Goal: Transaction & Acquisition: Purchase product/service

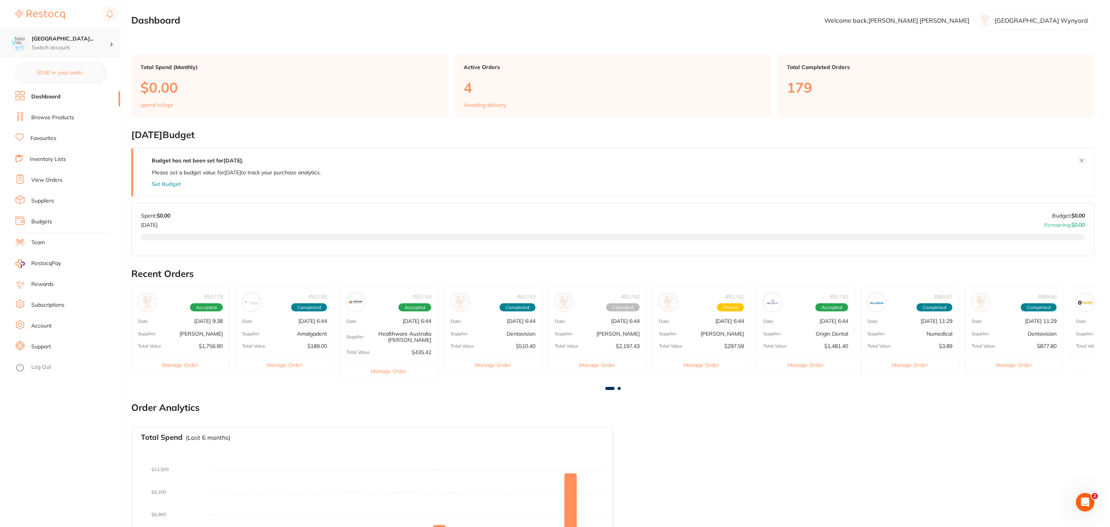
click at [110, 44] on icon at bounding box center [111, 44] width 2 height 4
click at [81, 102] on h4 "Warracknabeal Dental Clinic" at bounding box center [74, 102] width 80 height 8
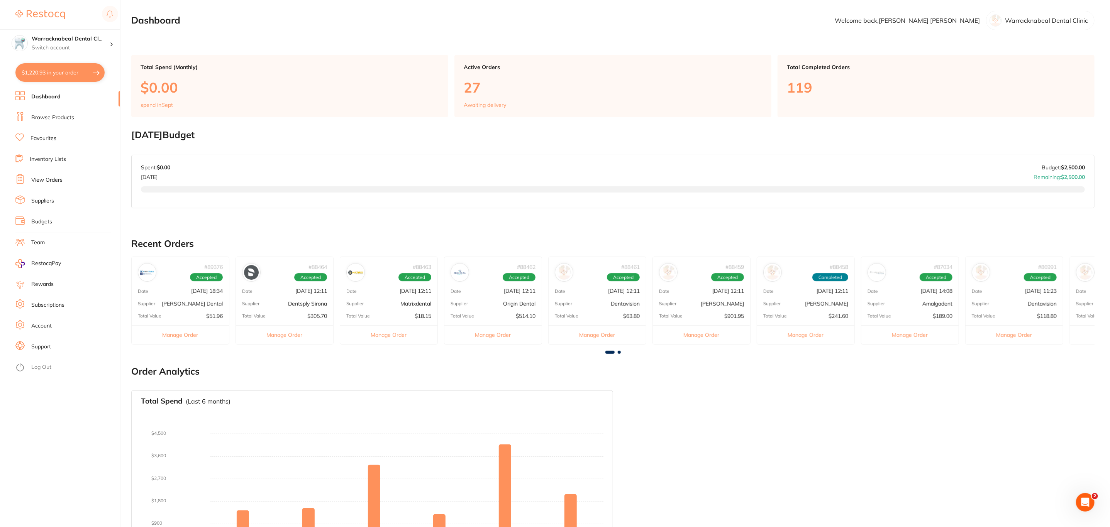
click at [90, 77] on button "$1,220.93 in your order" at bounding box center [59, 72] width 89 height 19
checkbox input "true"
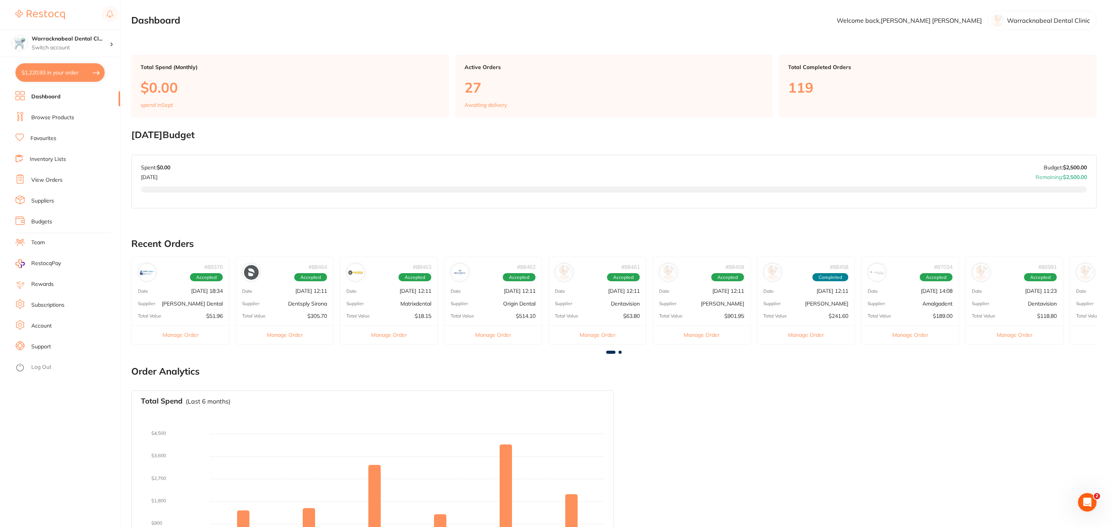
checkbox input "true"
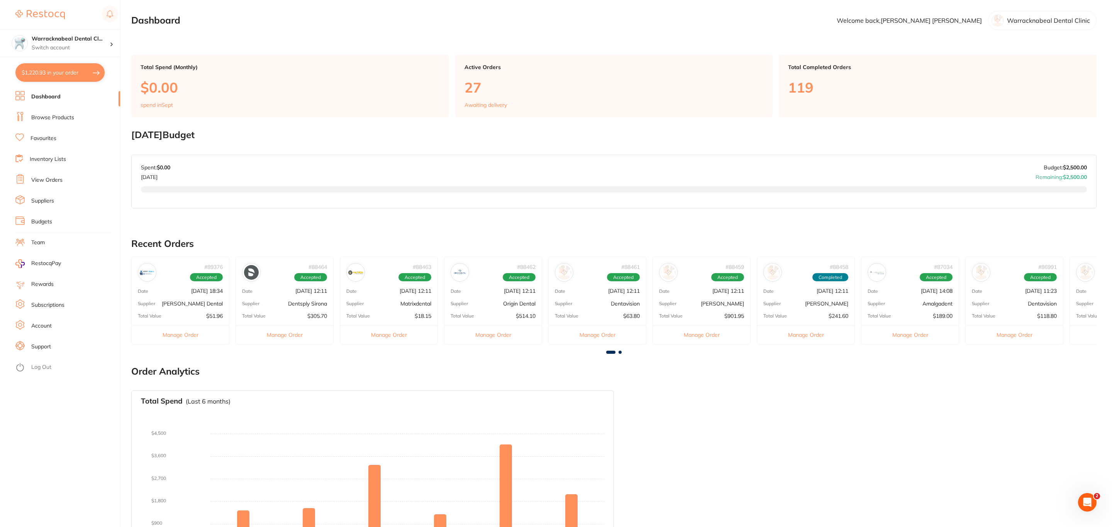
checkbox input "true"
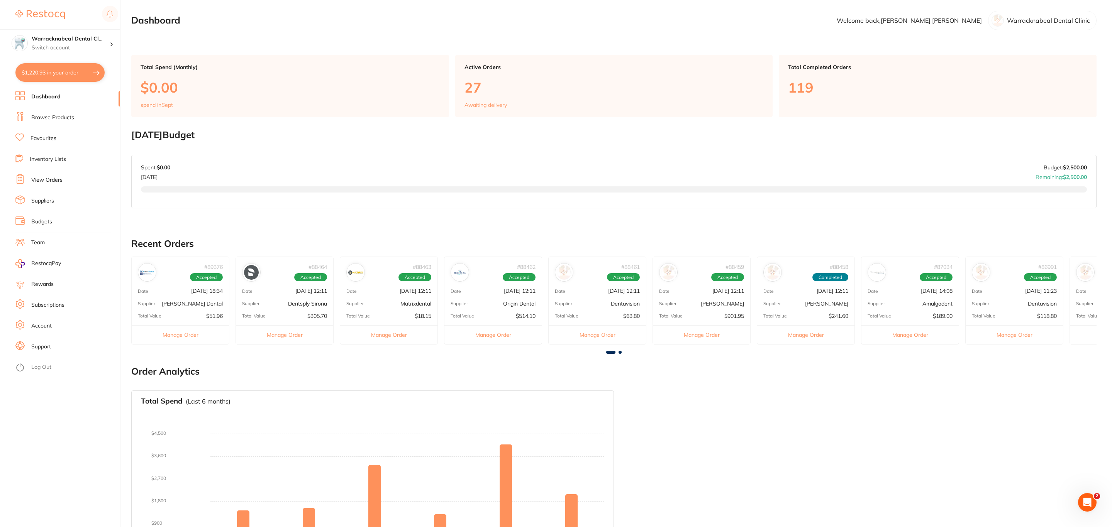
checkbox input "true"
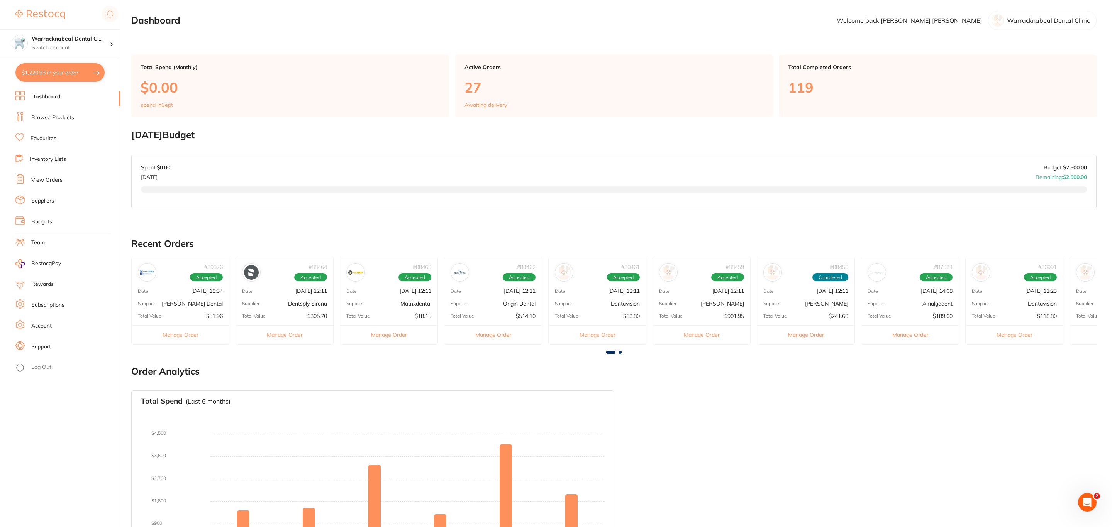
checkbox input "true"
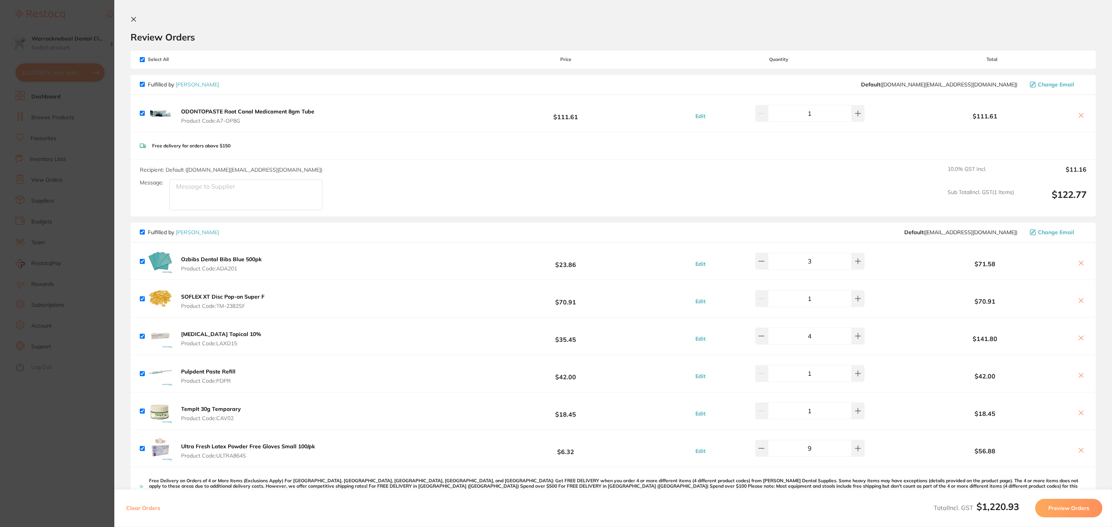
click at [1076, 299] on button at bounding box center [1081, 301] width 11 height 8
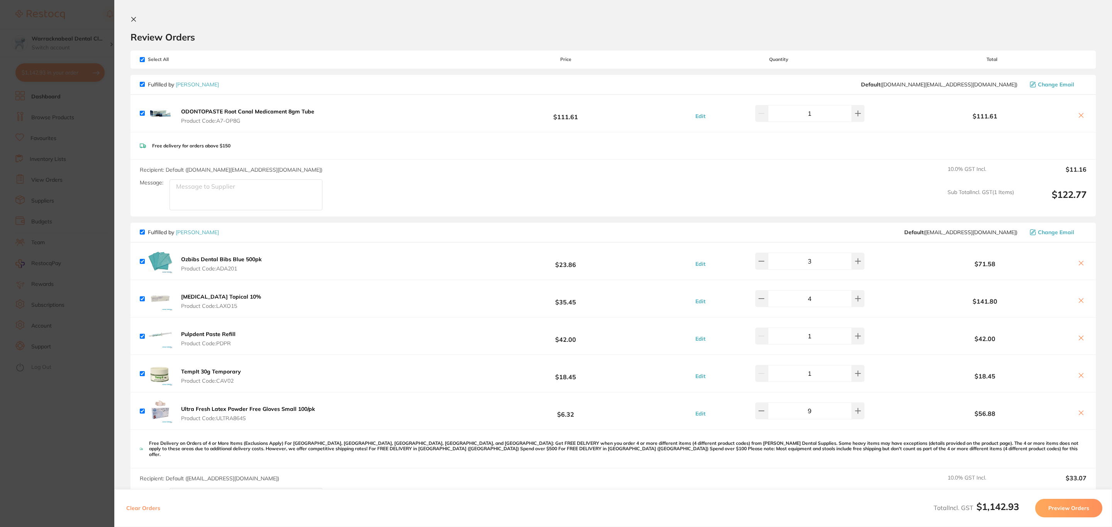
click at [1081, 302] on icon at bounding box center [1081, 301] width 4 height 4
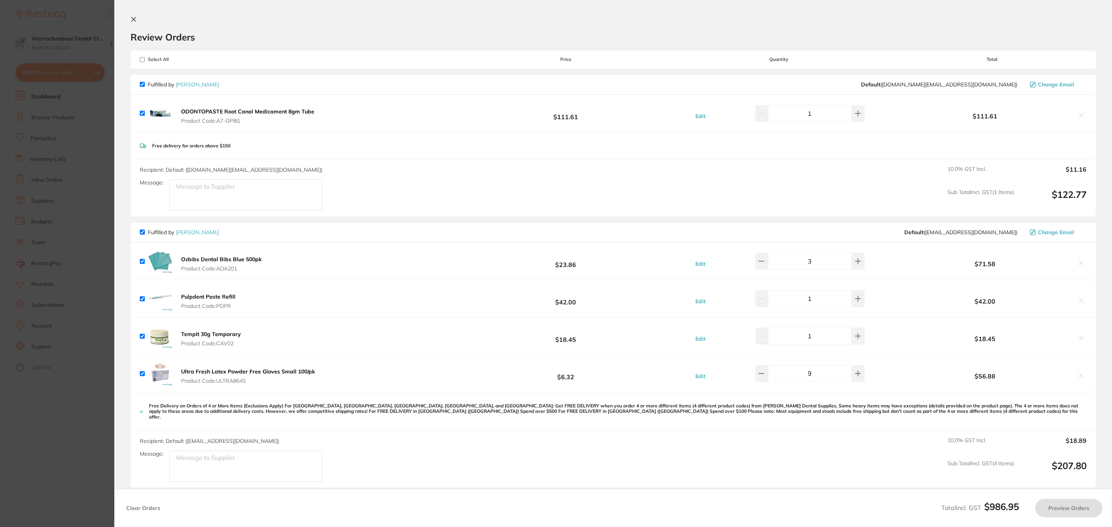
checkbox input "true"
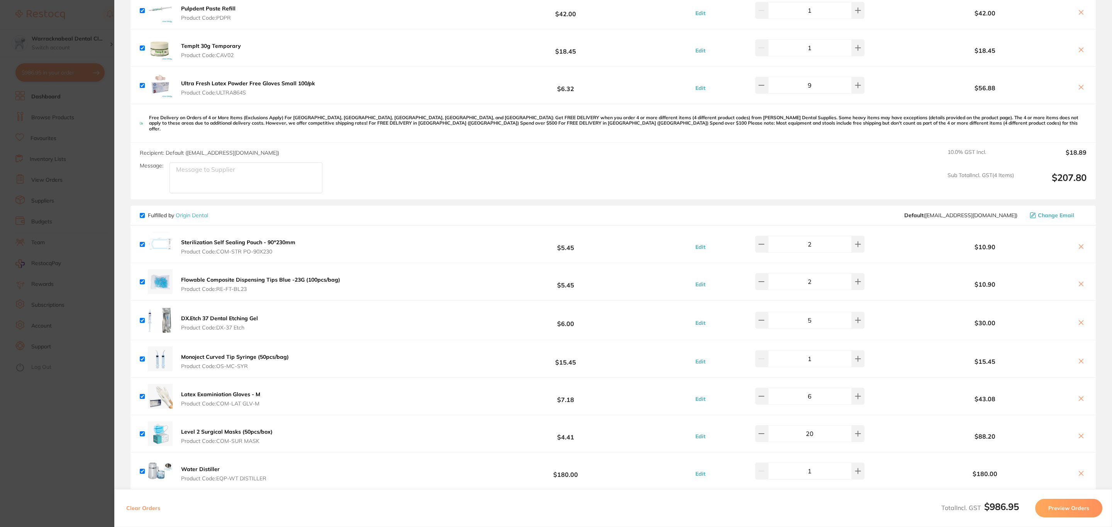
scroll to position [290, 0]
click at [56, 279] on section "Update RRP Set your pre negotiated price for this item. Item Agreed RRP (excl. …" at bounding box center [556, 263] width 1112 height 527
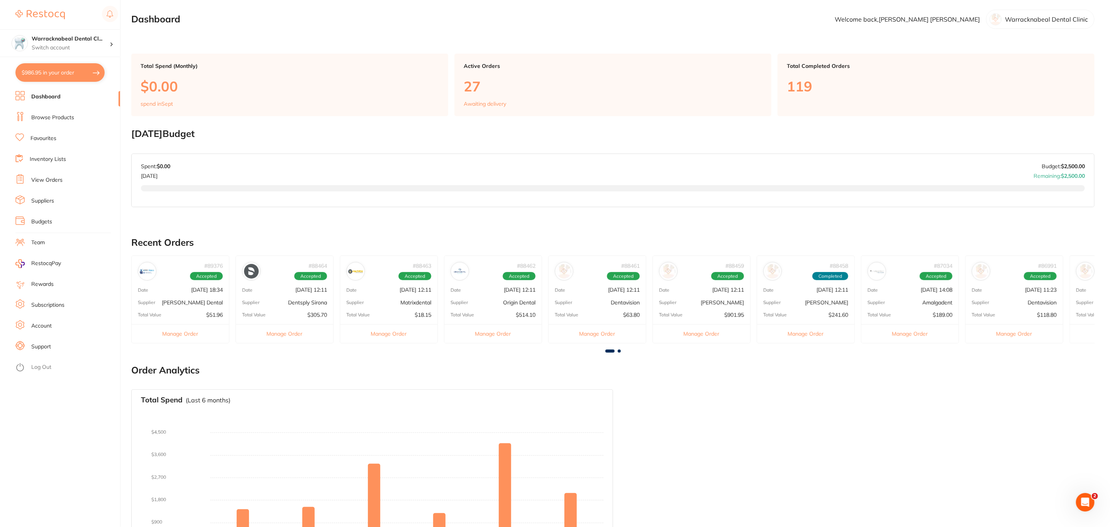
click at [51, 122] on li "Browse Products" at bounding box center [67, 118] width 105 height 12
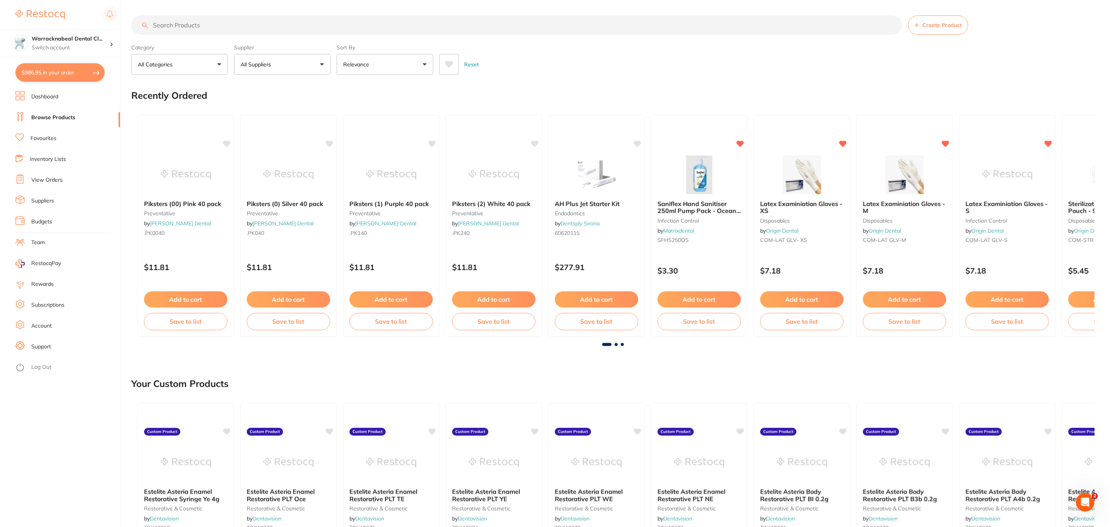
click at [266, 24] on input "search" at bounding box center [516, 24] width 771 height 19
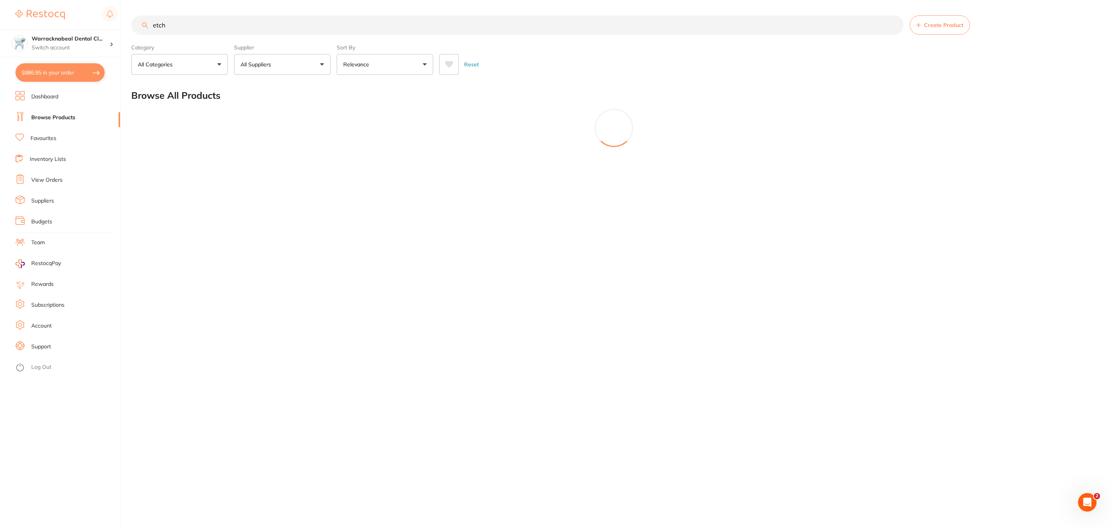
click at [306, 71] on button "All Suppliers" at bounding box center [282, 64] width 97 height 21
click at [425, 114] on div at bounding box center [613, 128] width 965 height 39
click at [293, 69] on button "All Suppliers" at bounding box center [282, 64] width 97 height 21
click at [64, 75] on button "$986.95 in your order" at bounding box center [59, 72] width 89 height 19
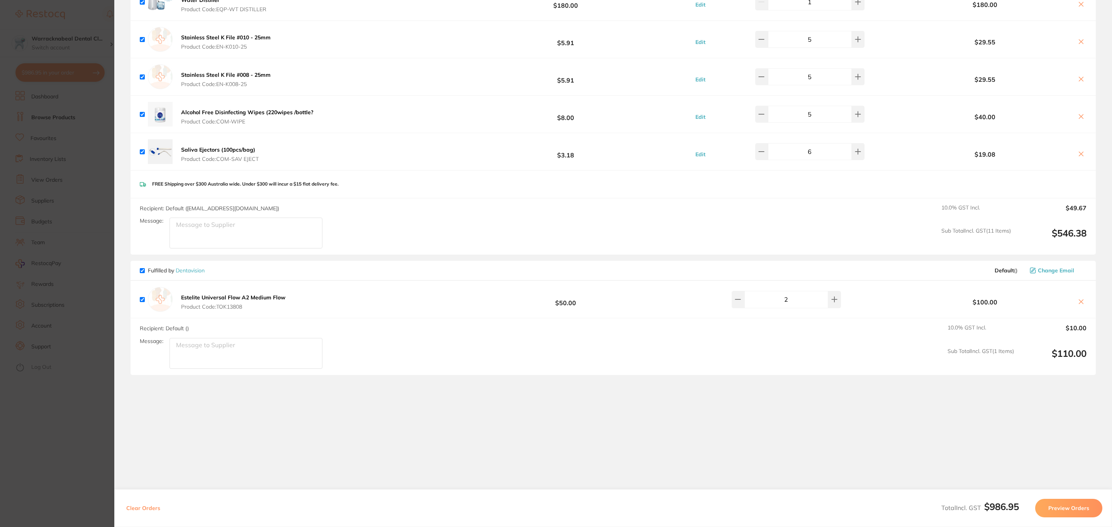
scroll to position [777, 0]
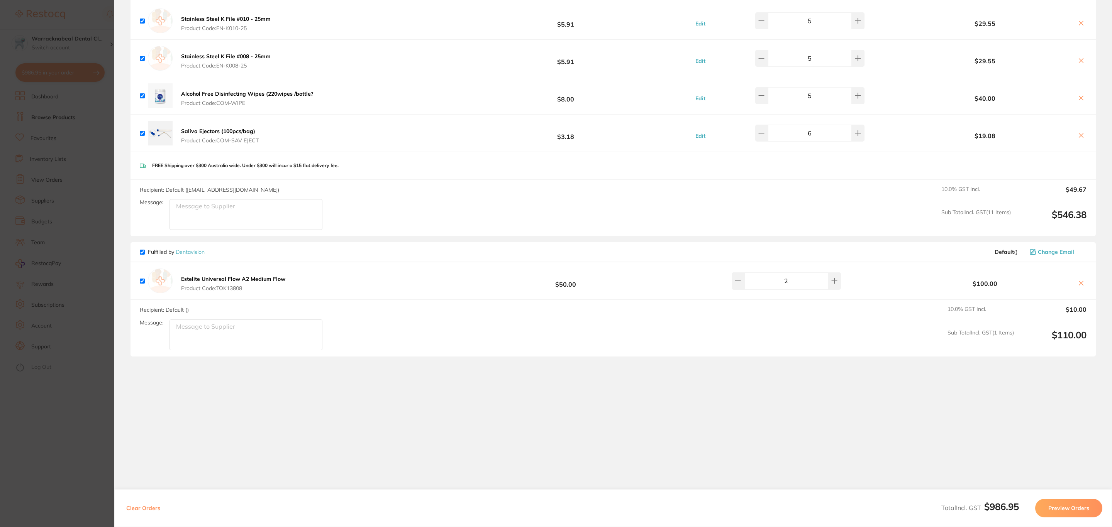
click at [70, 218] on section "Update RRP Set your pre negotiated price for this item. Item Agreed RRP (excl. …" at bounding box center [556, 263] width 1112 height 527
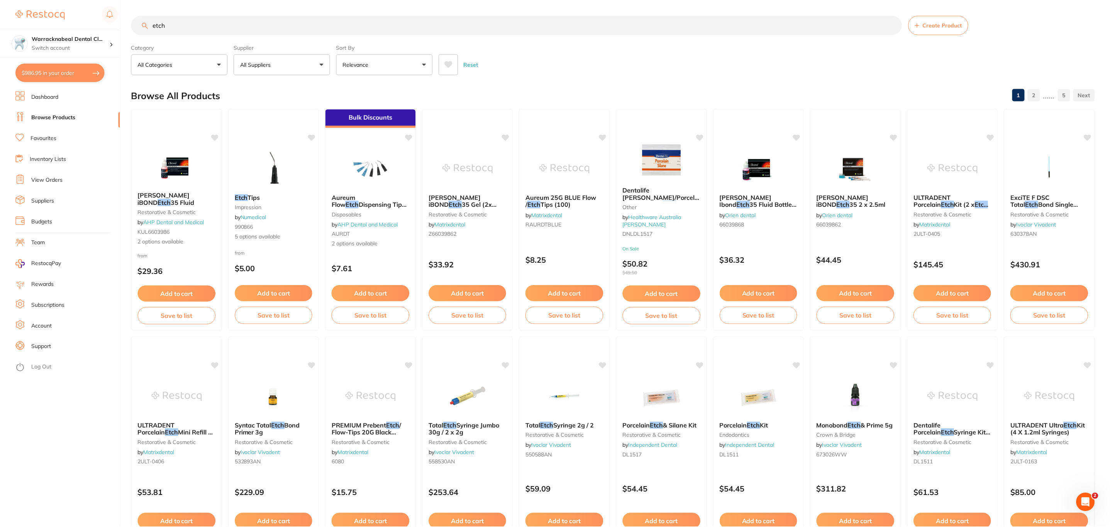
scroll to position [1, 0]
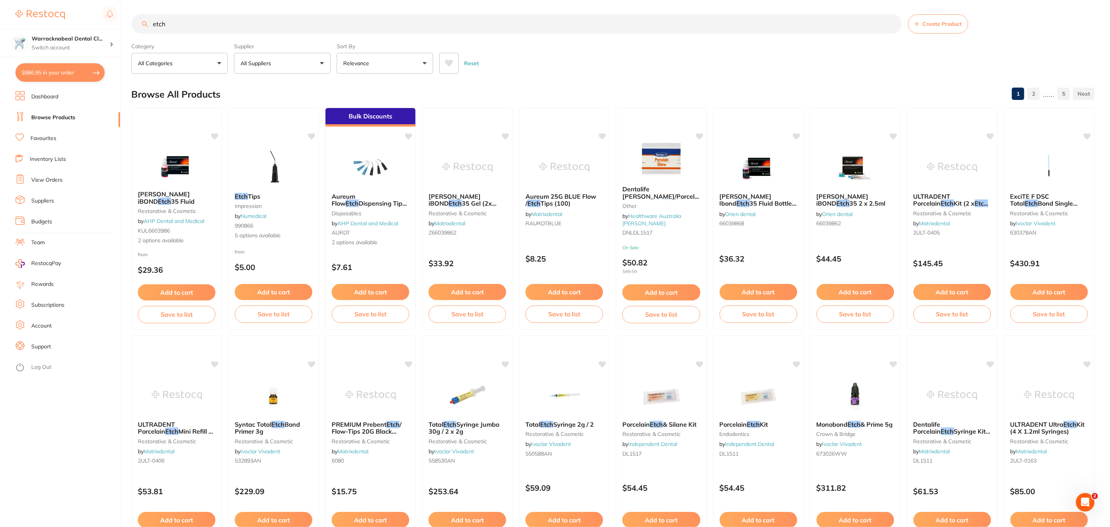
drag, startPoint x: 207, startPoint y: 20, endPoint x: 156, endPoint y: 20, distance: 51.7
click at [156, 20] on input "etch" at bounding box center [516, 23] width 771 height 19
type input "e"
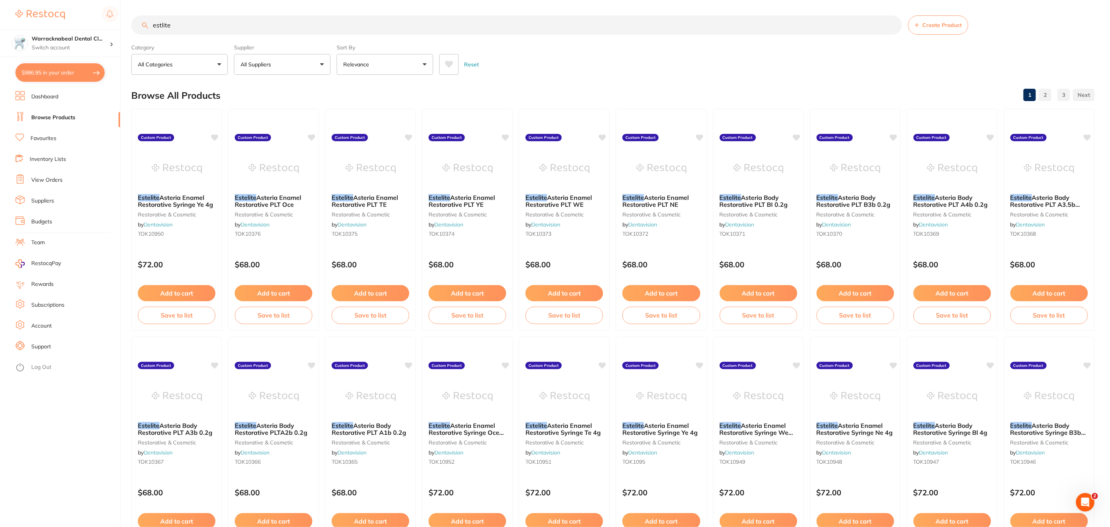
scroll to position [0, 0]
click at [283, 66] on button "All Suppliers" at bounding box center [282, 64] width 97 height 21
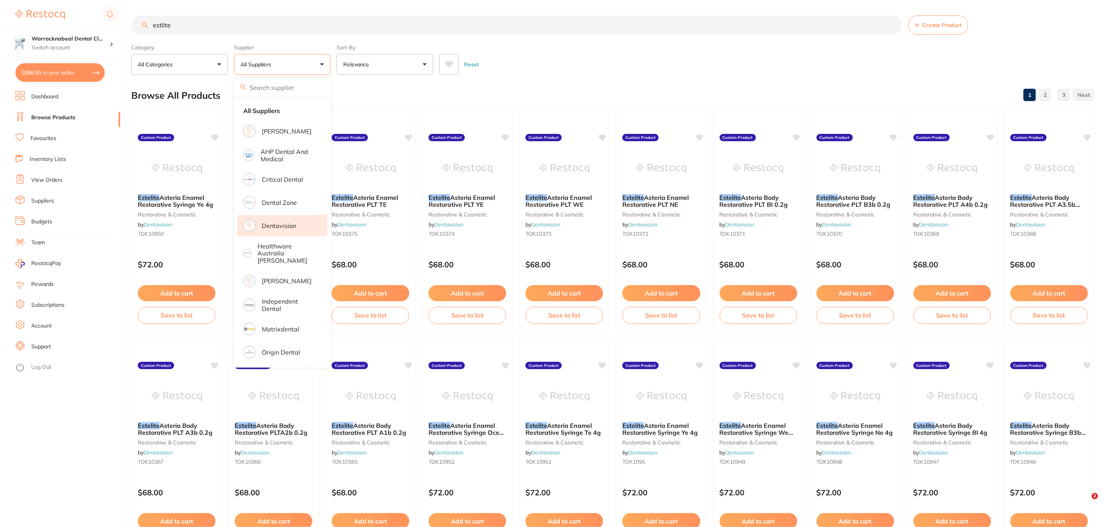
click at [293, 224] on p "Dentavision" at bounding box center [279, 225] width 34 height 7
click at [356, 28] on input "estlite" at bounding box center [516, 24] width 771 height 19
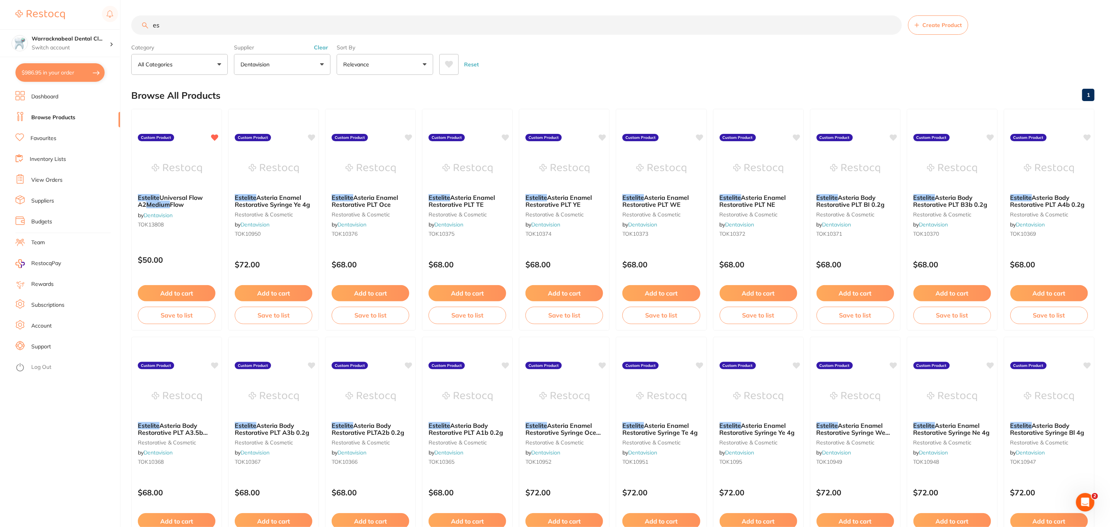
type input "e"
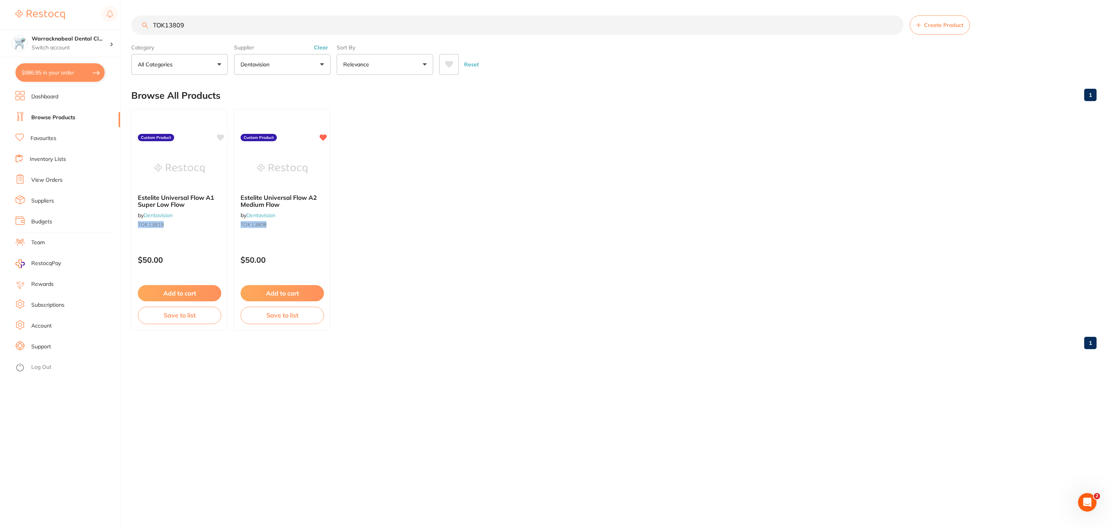
type input "TOK13809"
click at [65, 72] on button "$986.95 in your order" at bounding box center [59, 72] width 89 height 19
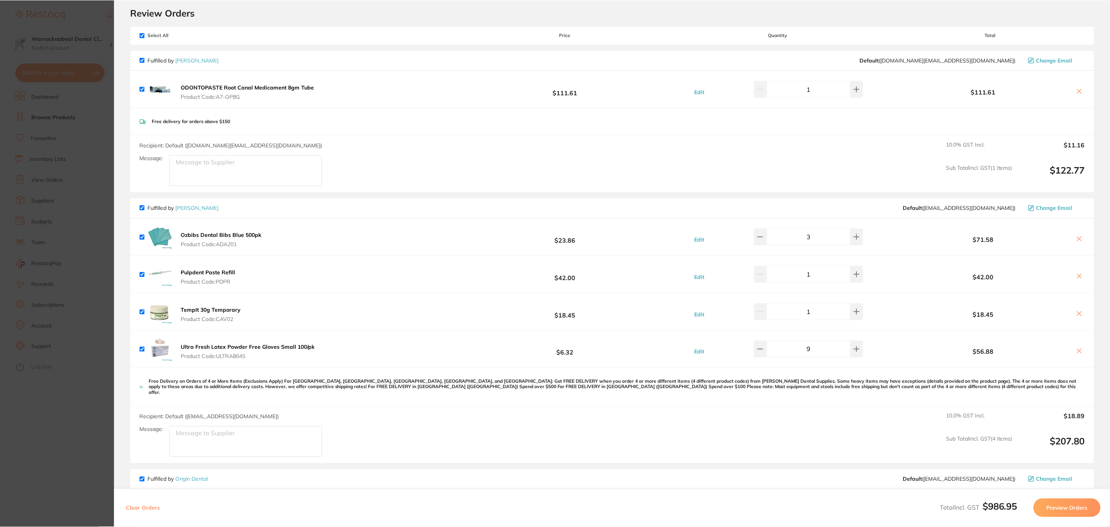
scroll to position [24, 0]
click at [37, 124] on section "Update RRP Set your pre negotiated price for this item. Item Agreed RRP (excl. …" at bounding box center [556, 263] width 1112 height 527
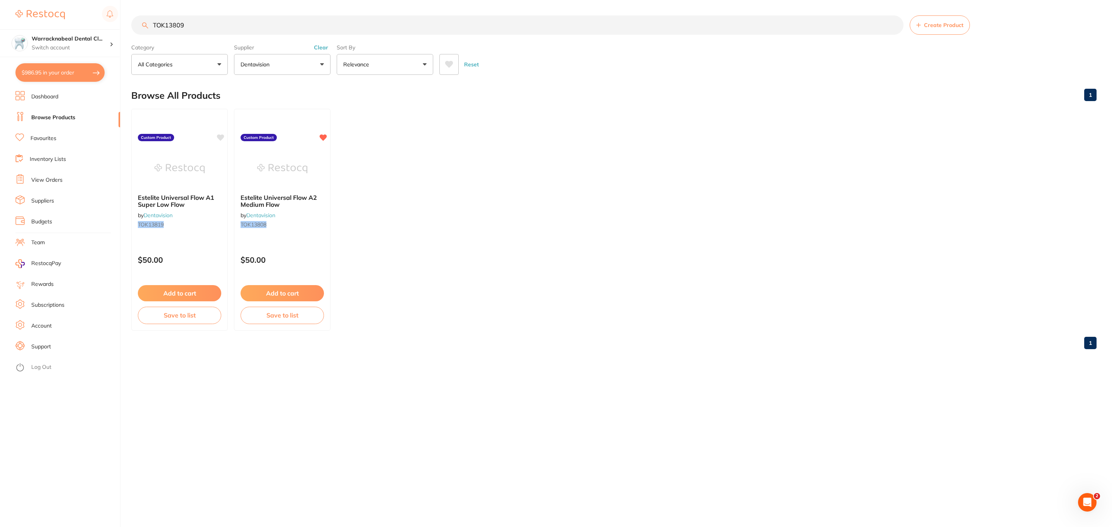
drag, startPoint x: 225, startPoint y: 21, endPoint x: 126, endPoint y: 24, distance: 98.5
click at [126, 24] on div "$986.95 Warracknabeal Dental Cl... Switch account Riaz [MEDICAL_DATA] Experteet…" at bounding box center [556, 263] width 1112 height 527
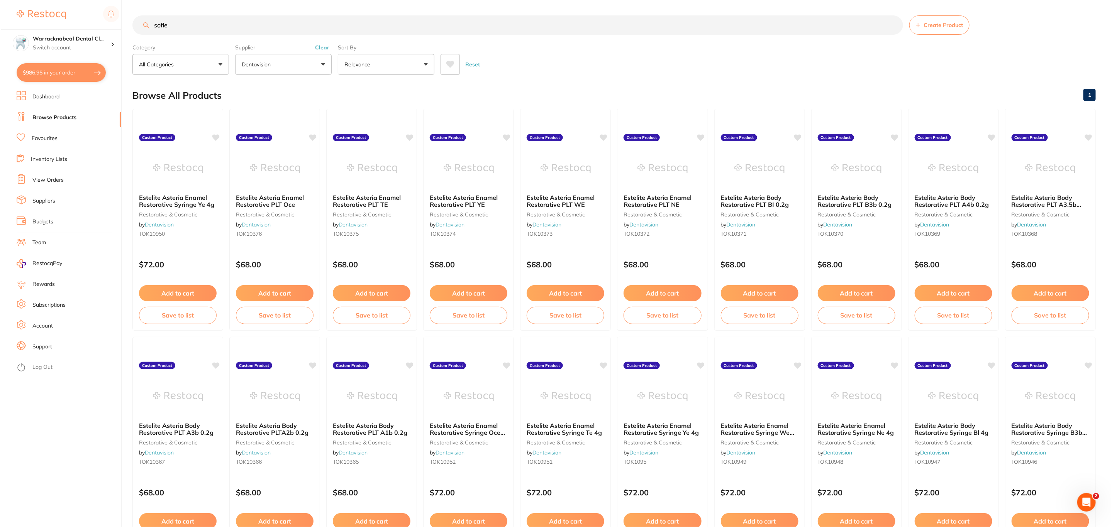
scroll to position [0, 0]
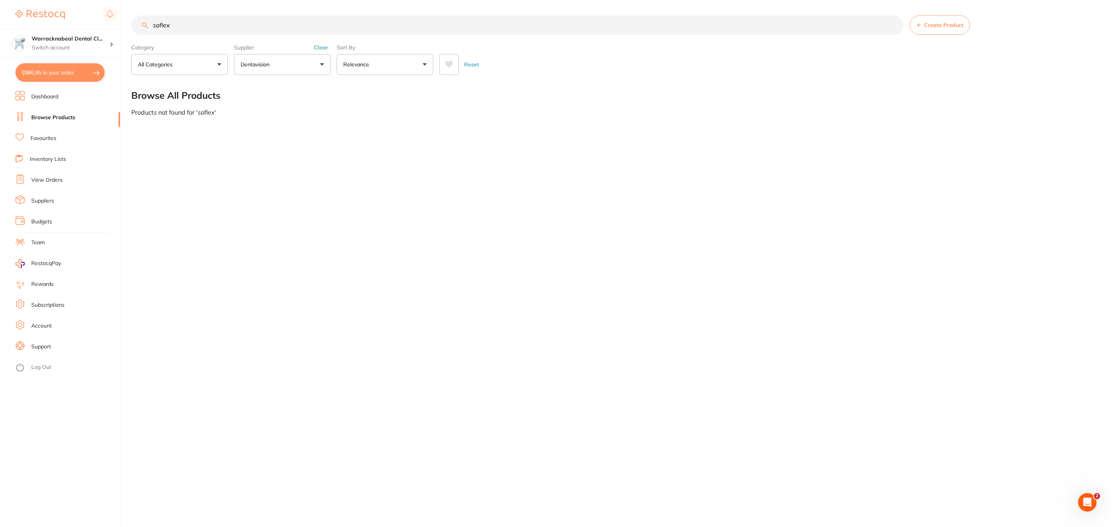
click at [317, 70] on button "Dentavision" at bounding box center [282, 64] width 97 height 21
click at [283, 163] on li "Dentavision" at bounding box center [282, 155] width 90 height 22
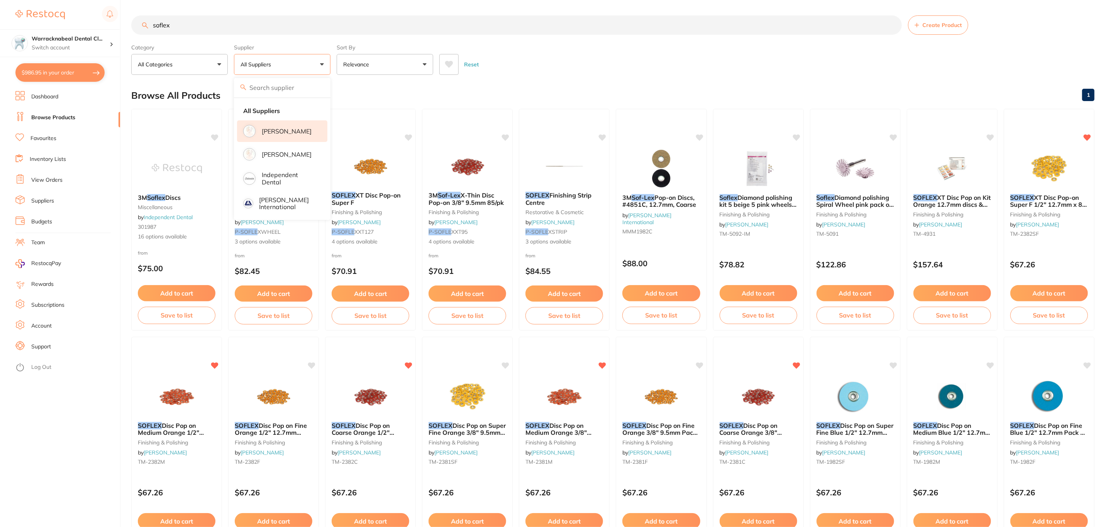
click at [288, 135] on p "[PERSON_NAME]" at bounding box center [287, 131] width 50 height 7
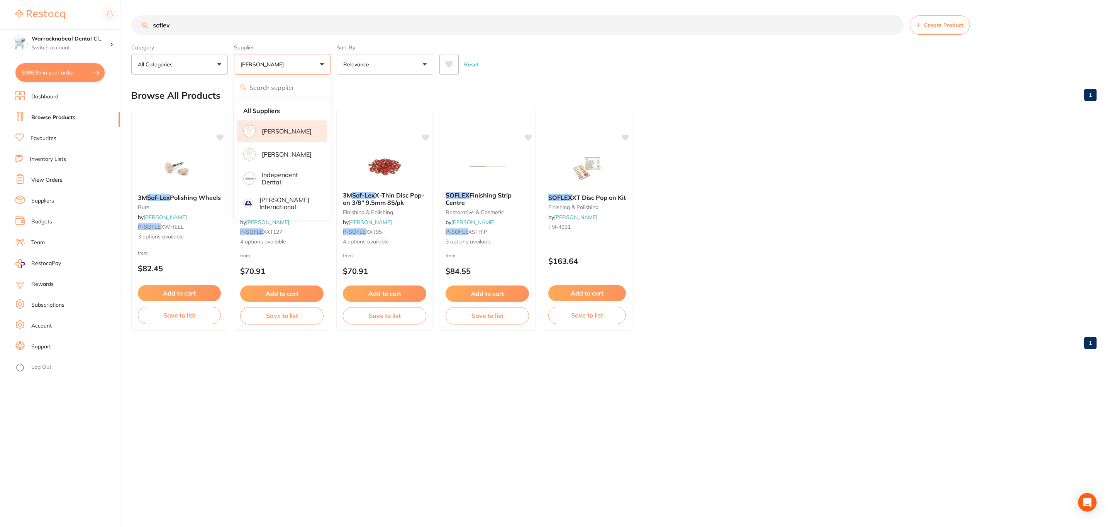
click at [532, 64] on div "Reset" at bounding box center [764, 61] width 651 height 27
click at [212, 24] on input "soflex" at bounding box center [517, 24] width 772 height 19
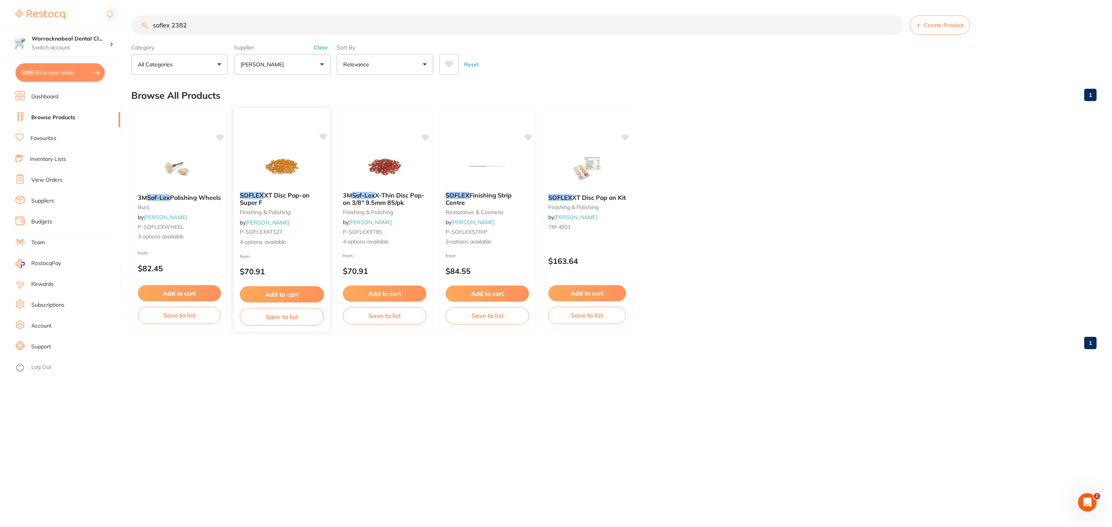
type input "soflex 2382"
click at [278, 124] on div at bounding box center [282, 116] width 97 height 17
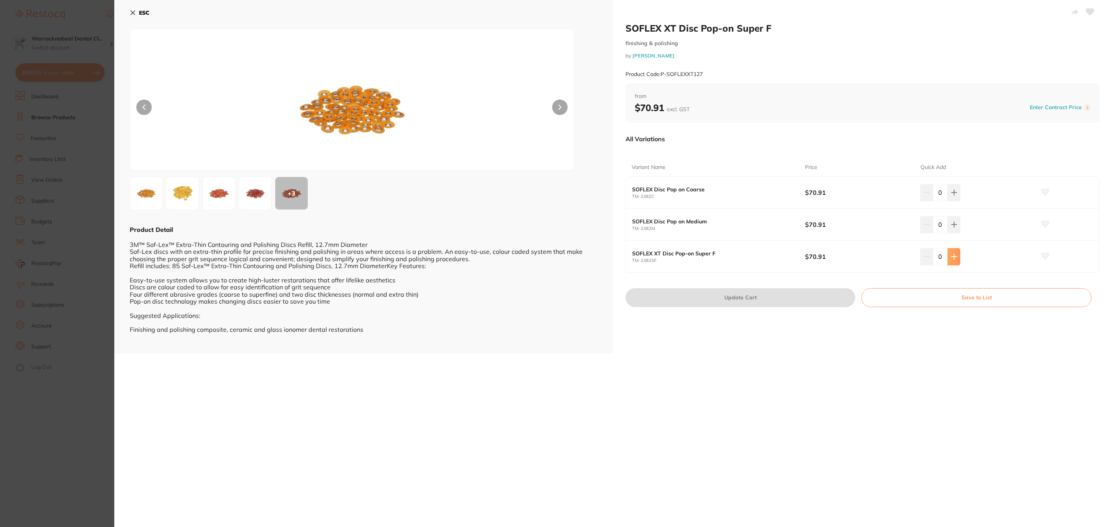
click at [951, 259] on icon at bounding box center [954, 257] width 6 height 6
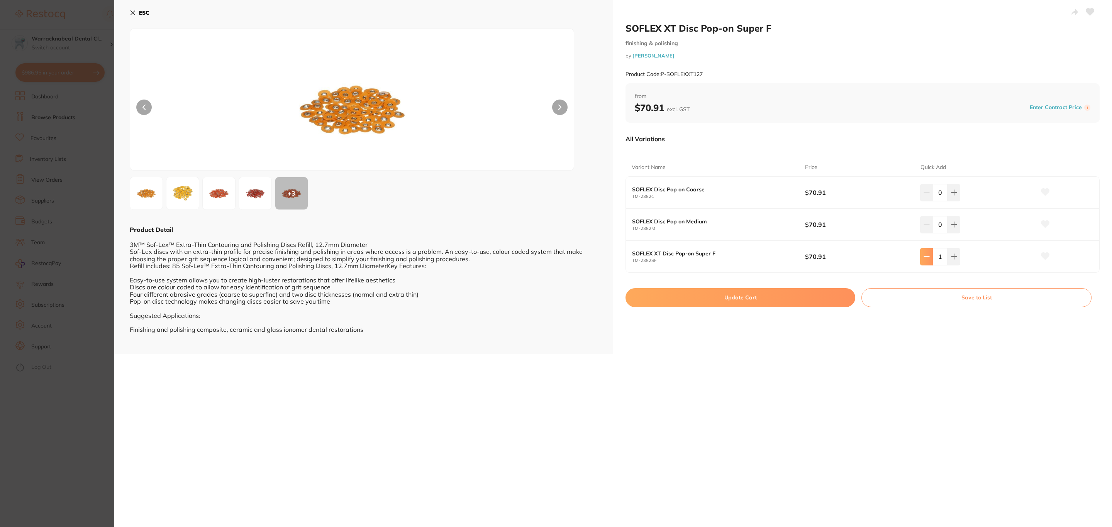
click at [928, 260] on button at bounding box center [926, 256] width 13 height 17
type input "0"
click at [653, 374] on div "SOFLEX XT Disc Pop-on Super F finishing & polishing by [PERSON_NAME] Product Co…" at bounding box center [613, 263] width 998 height 527
click at [130, 11] on icon at bounding box center [133, 13] width 6 height 6
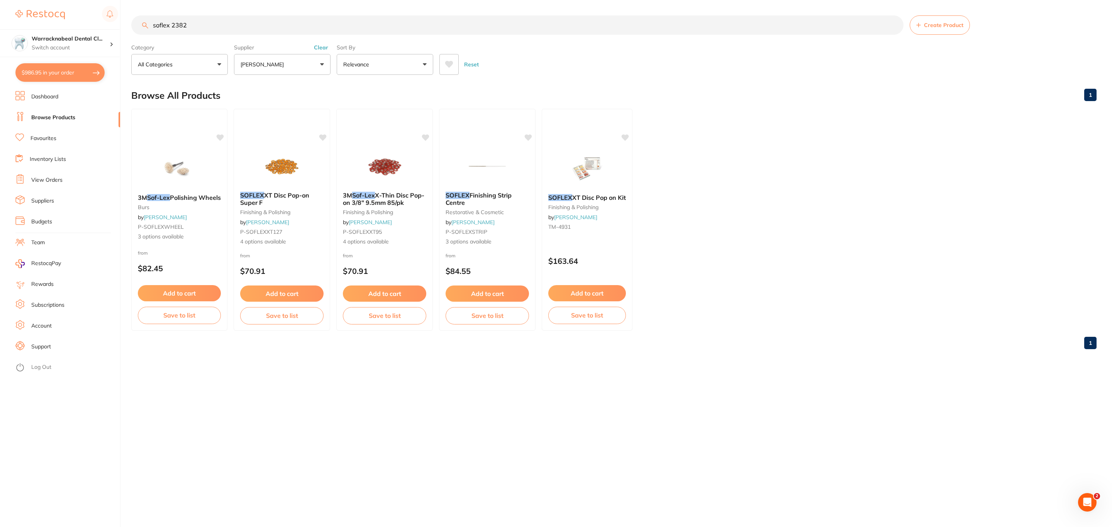
click at [314, 59] on button "[PERSON_NAME]" at bounding box center [282, 64] width 97 height 21
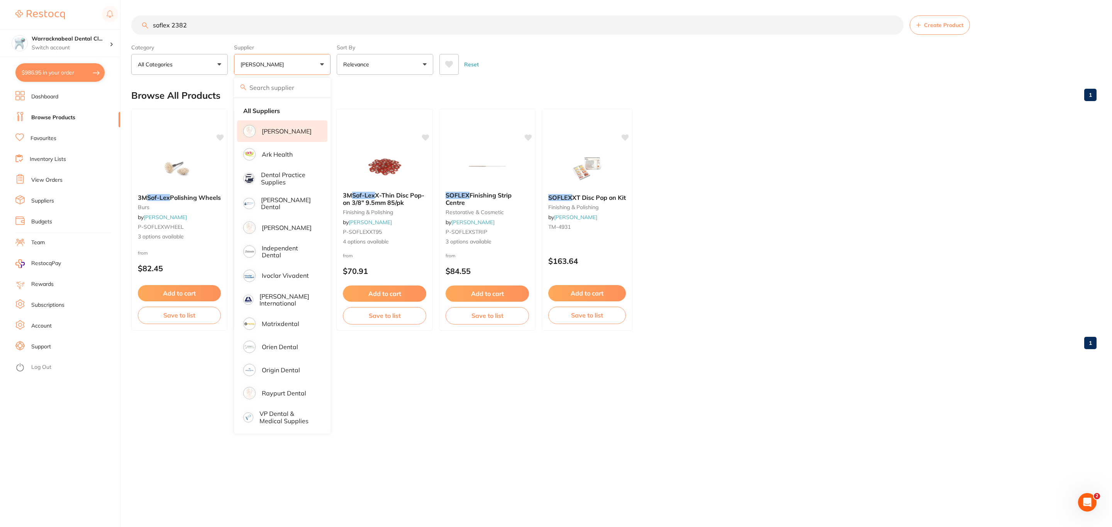
click at [285, 133] on p "[PERSON_NAME]" at bounding box center [287, 131] width 50 height 7
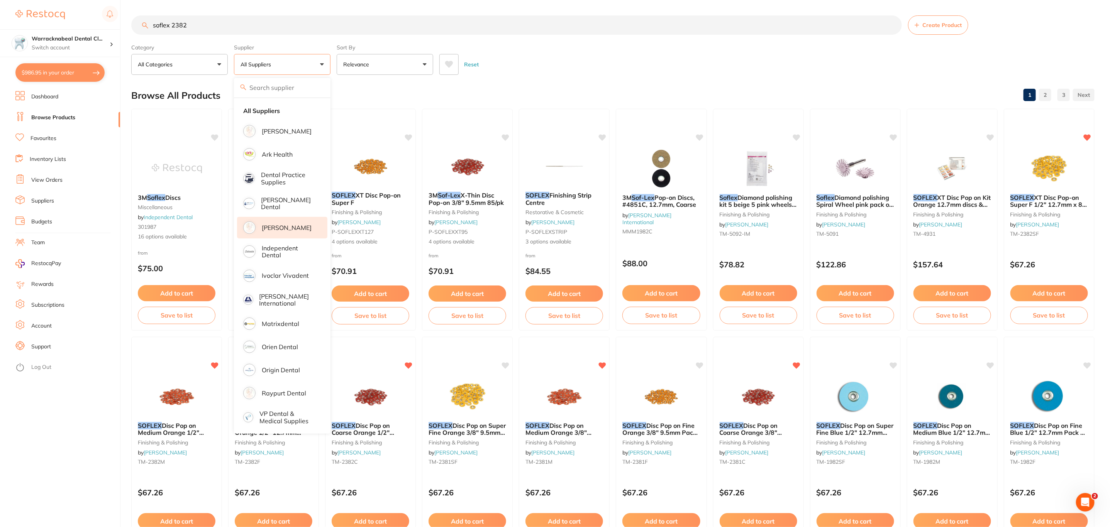
click at [299, 231] on p "[PERSON_NAME]" at bounding box center [287, 227] width 50 height 7
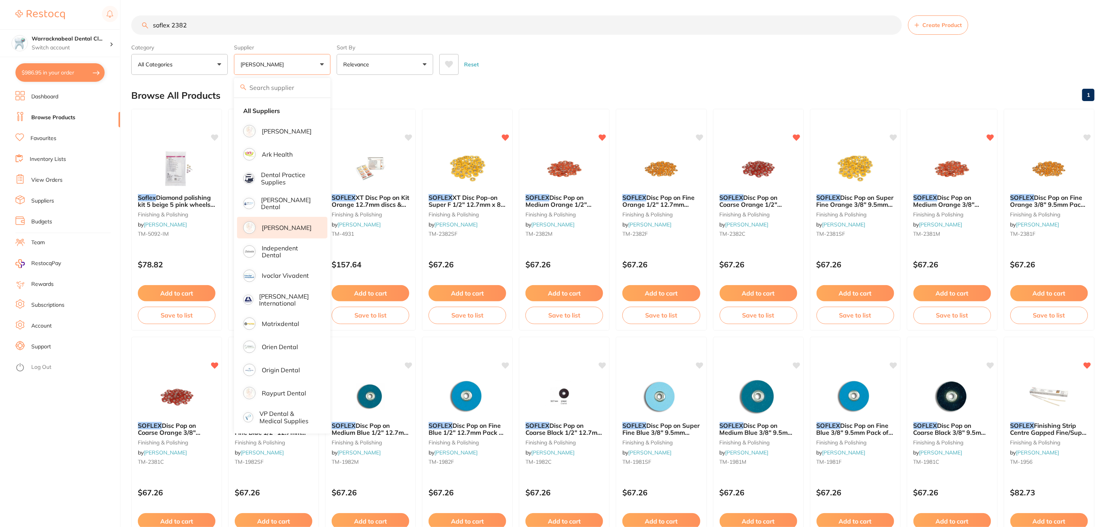
click at [599, 60] on div "Reset" at bounding box center [763, 61] width 649 height 27
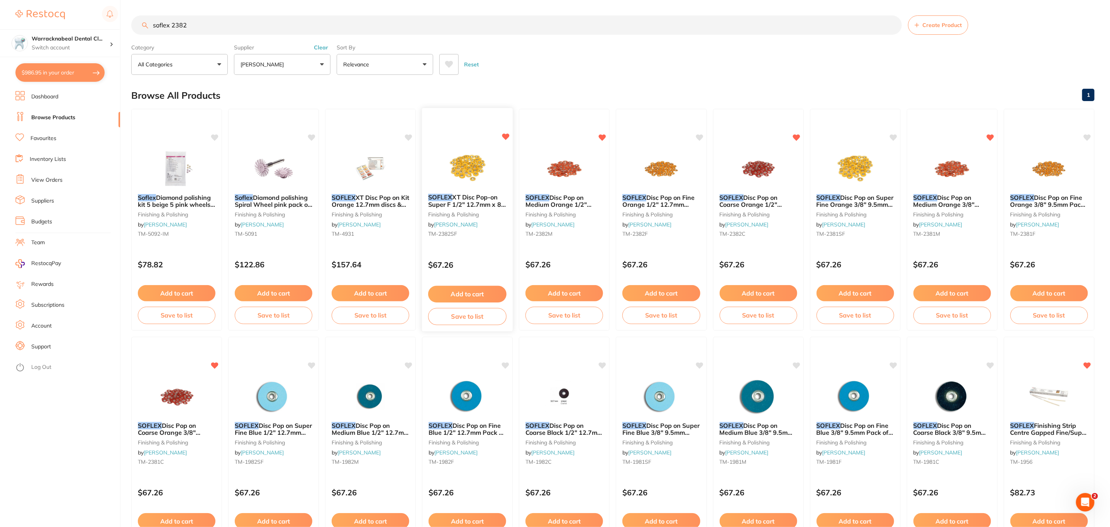
click at [470, 177] on img at bounding box center [467, 168] width 51 height 39
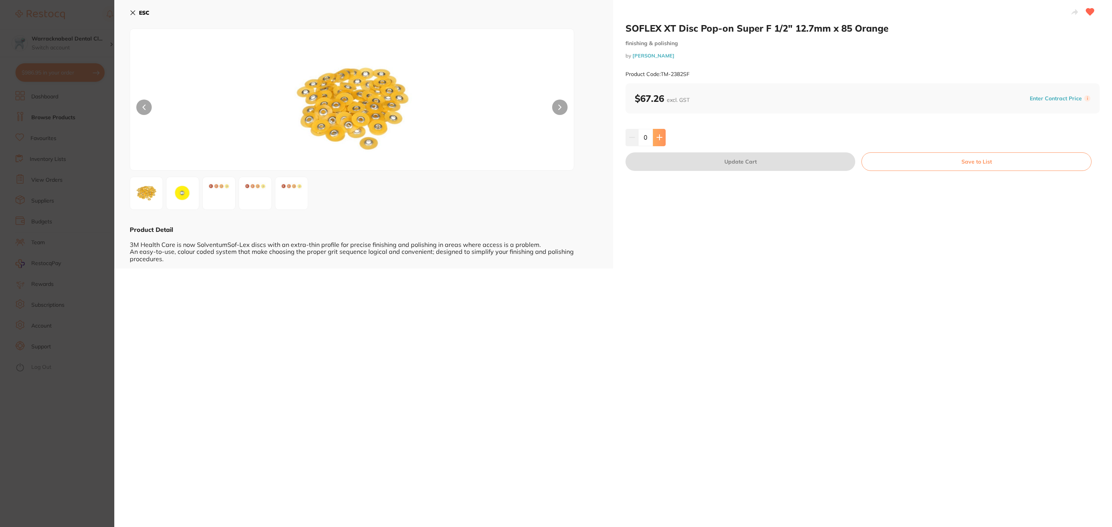
click at [661, 135] on icon at bounding box center [659, 137] width 6 height 6
type input "1"
click at [659, 163] on button "Update Cart" at bounding box center [741, 162] width 230 height 19
checkbox input "false"
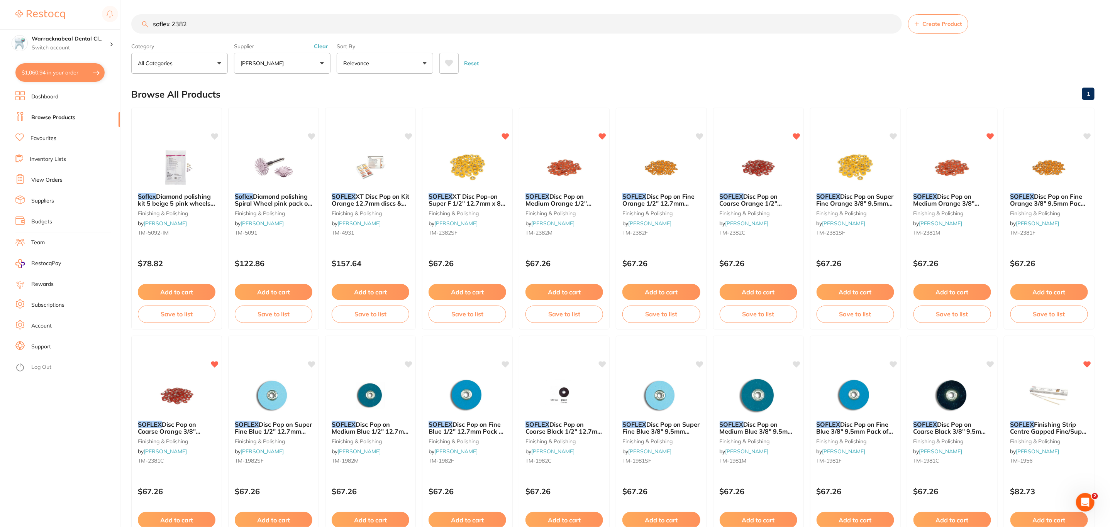
drag, startPoint x: 202, startPoint y: 24, endPoint x: 131, endPoint y: 31, distance: 70.9
click at [131, 31] on div "soflex 2382 Create Product" at bounding box center [612, 23] width 963 height 19
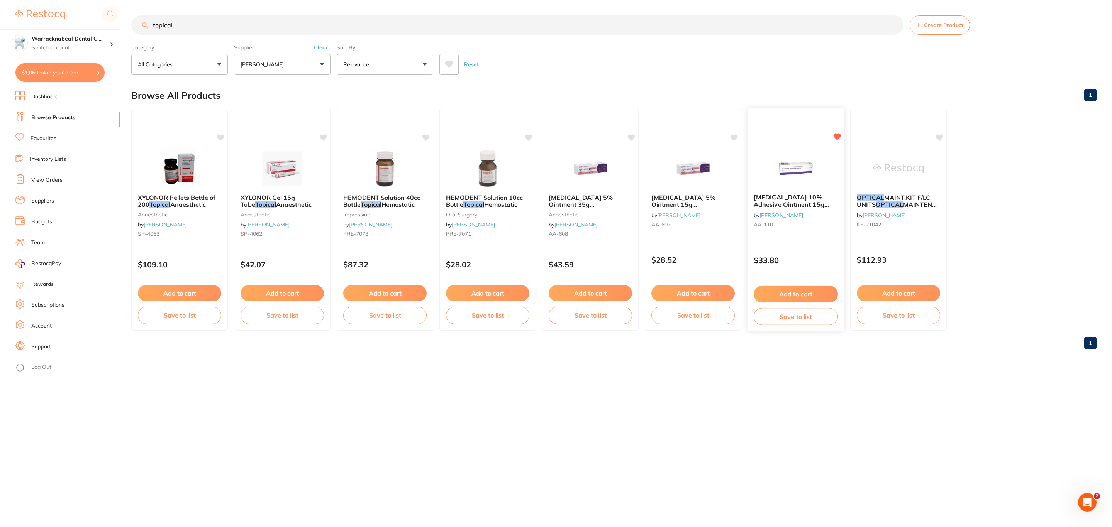
type input "topical"
click at [760, 154] on div at bounding box center [796, 168] width 97 height 39
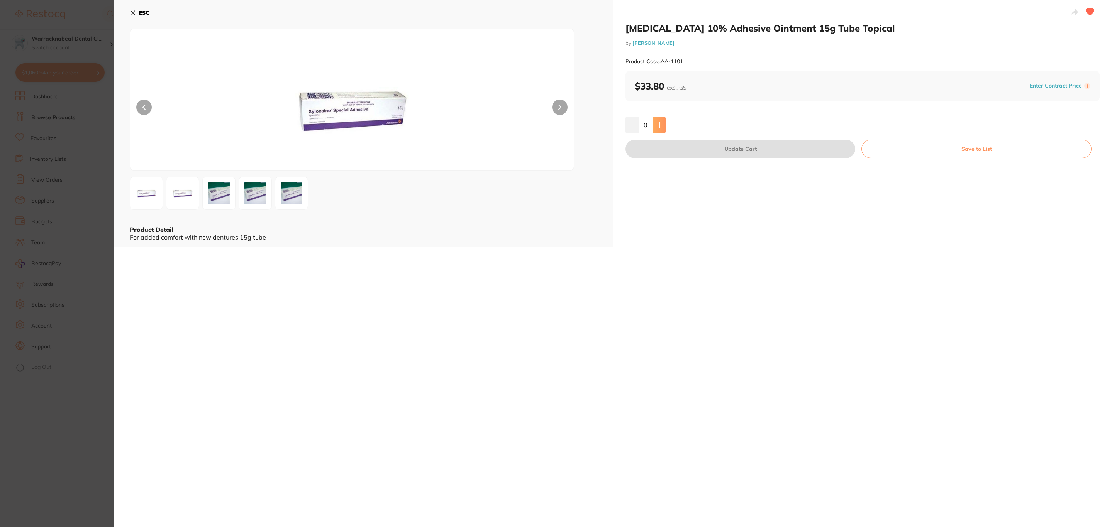
click at [663, 126] on button at bounding box center [659, 125] width 13 height 17
type input "4"
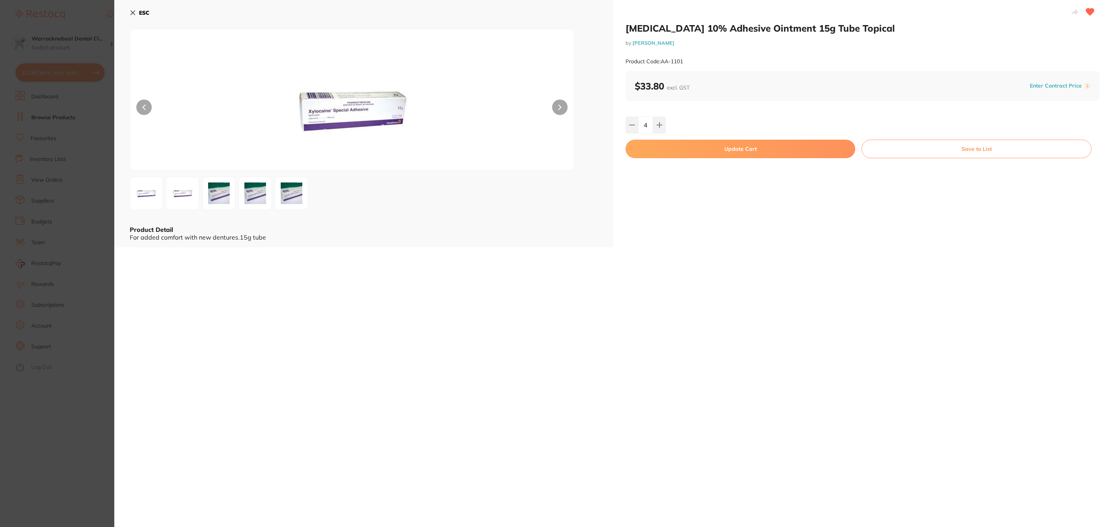
click at [663, 153] on button "Update Cart" at bounding box center [741, 149] width 230 height 19
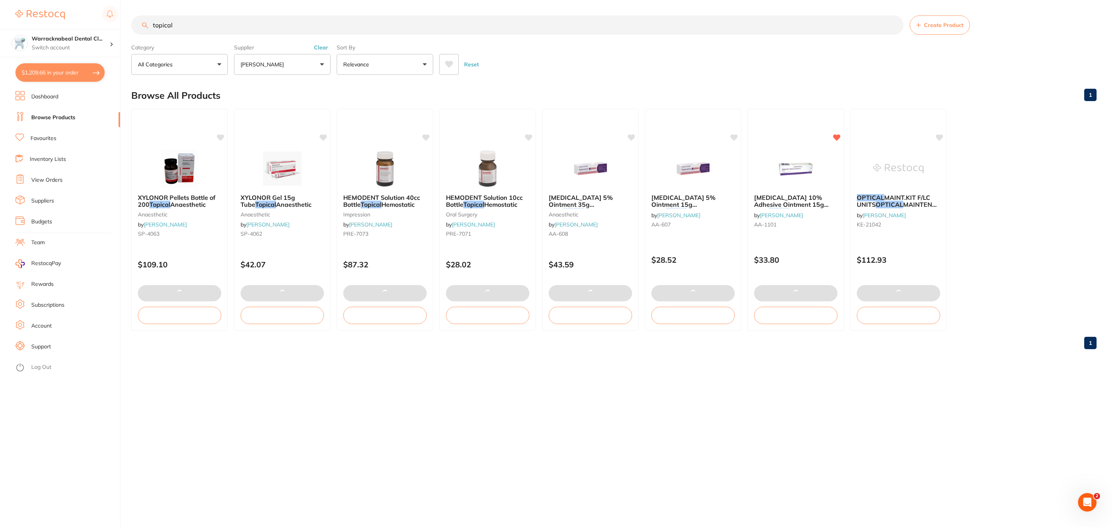
click at [86, 76] on button "$1,209.66 in your order" at bounding box center [59, 72] width 89 height 19
checkbox input "true"
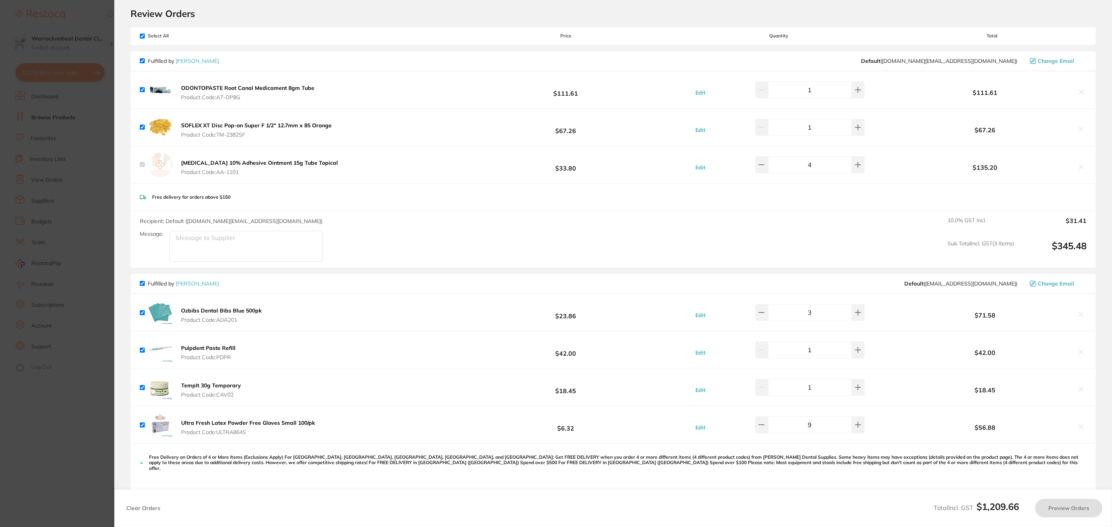
checkbox input "false"
checkbox input "true"
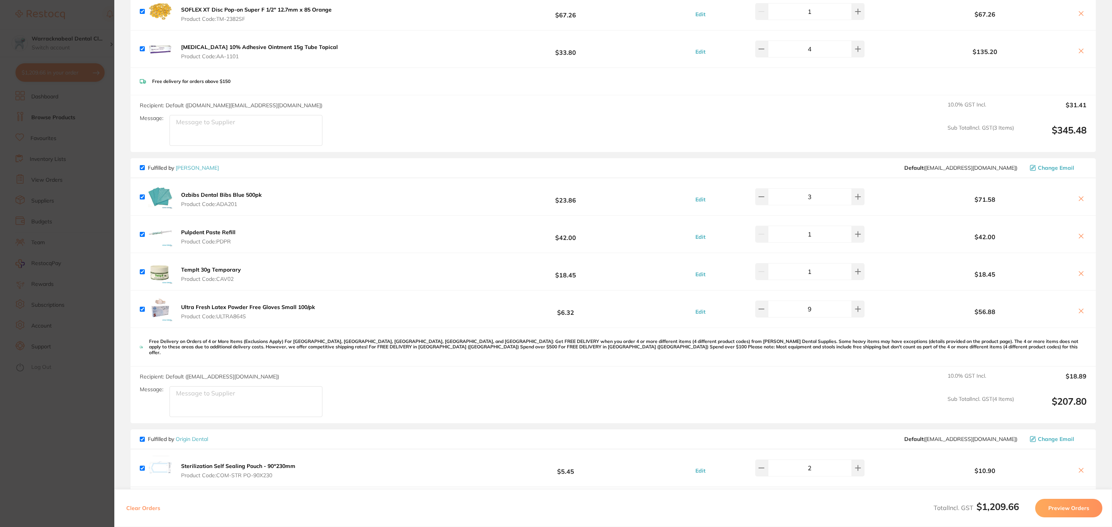
scroll to position [255, 0]
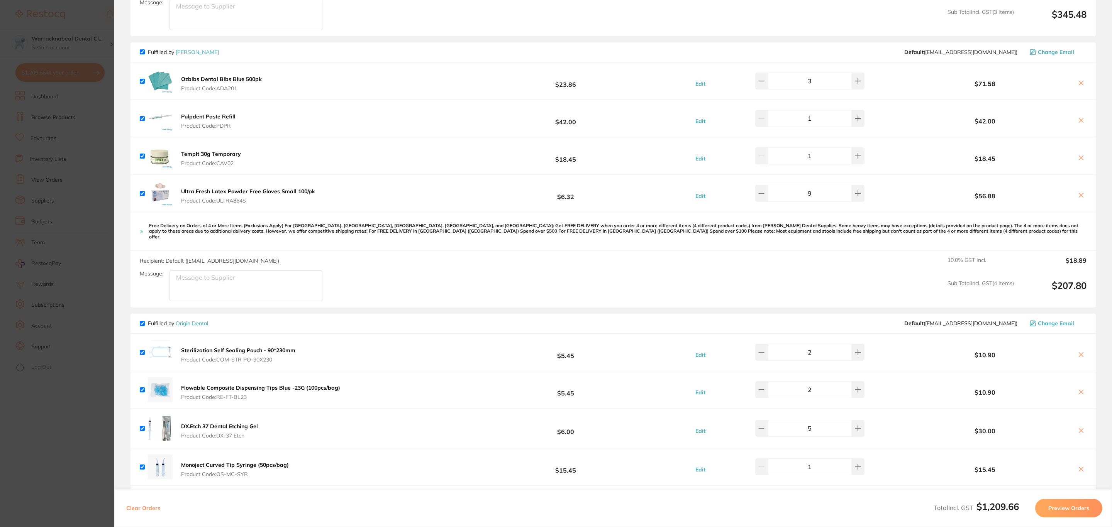
click at [141, 50] on input "checkbox" at bounding box center [142, 51] width 5 height 5
checkbox input "false"
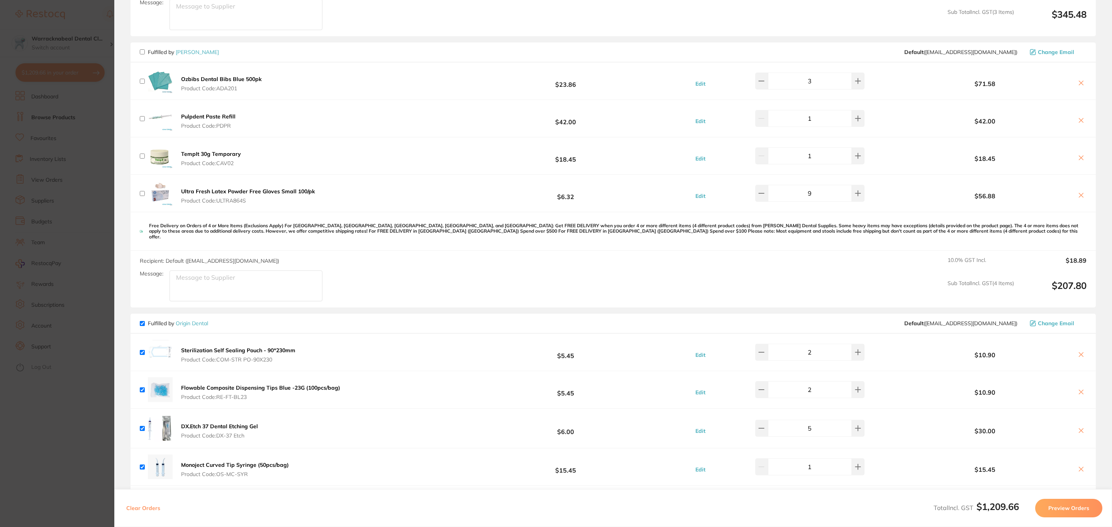
checkbox input "false"
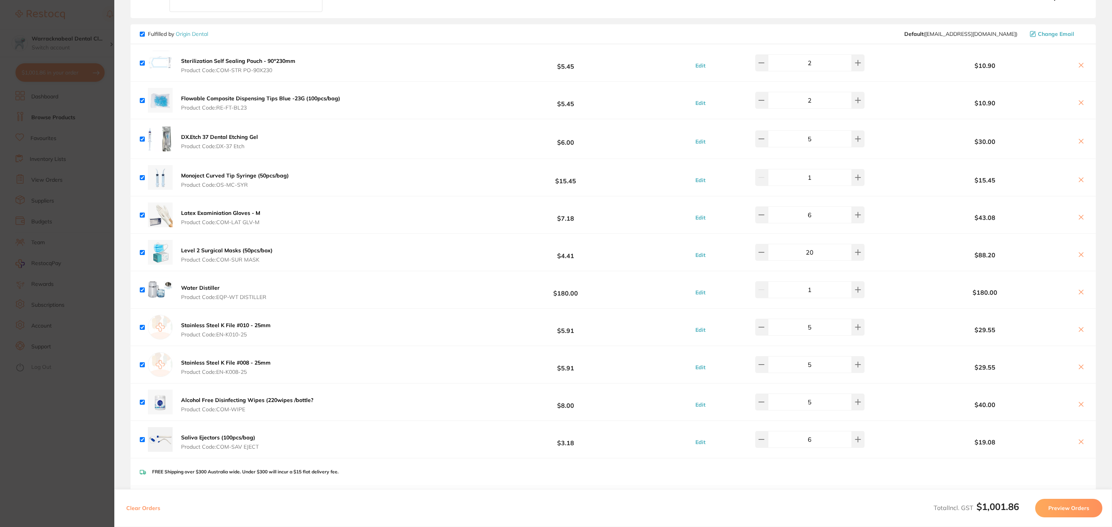
scroll to position [777, 0]
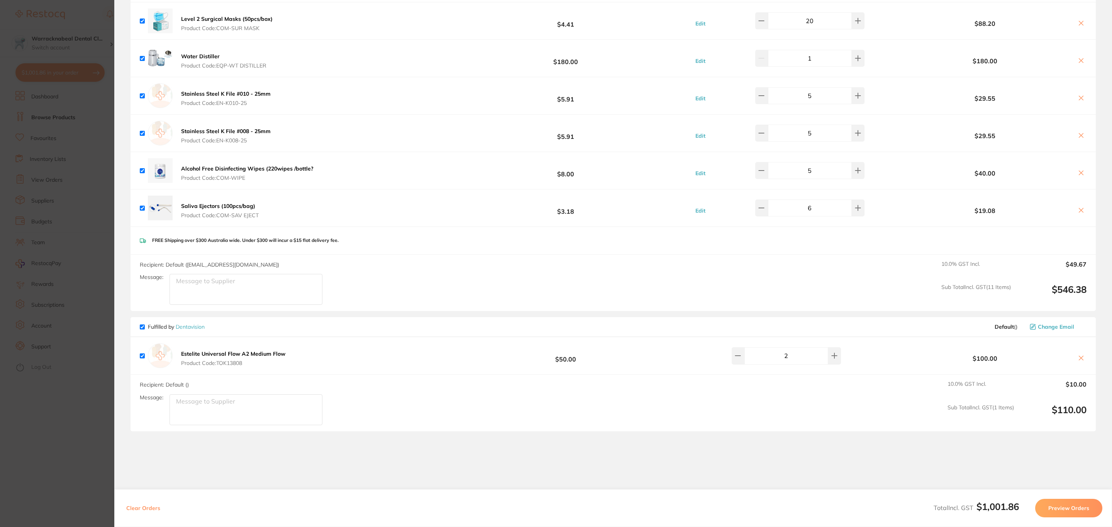
click at [142, 325] on input "checkbox" at bounding box center [142, 327] width 5 height 5
checkbox input "false"
click at [1055, 511] on button "Preview Orders" at bounding box center [1068, 508] width 67 height 19
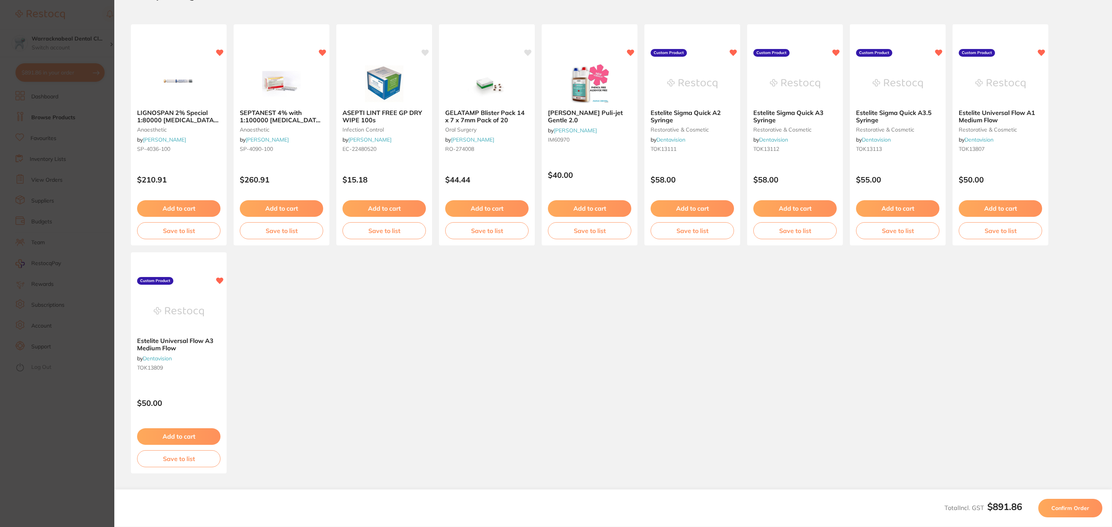
scroll to position [0, 0]
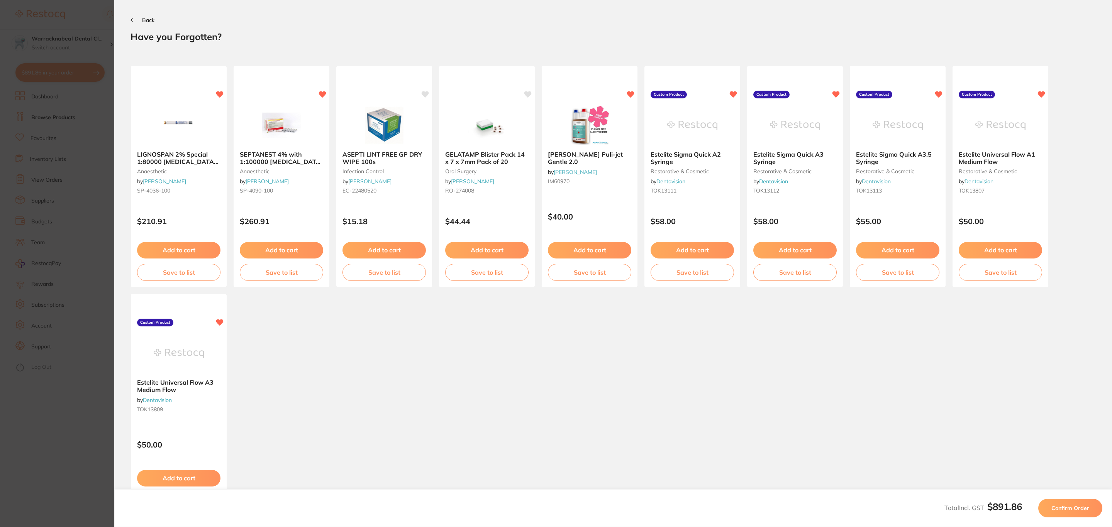
click at [1055, 511] on span "Confirm Order" at bounding box center [1070, 508] width 38 height 7
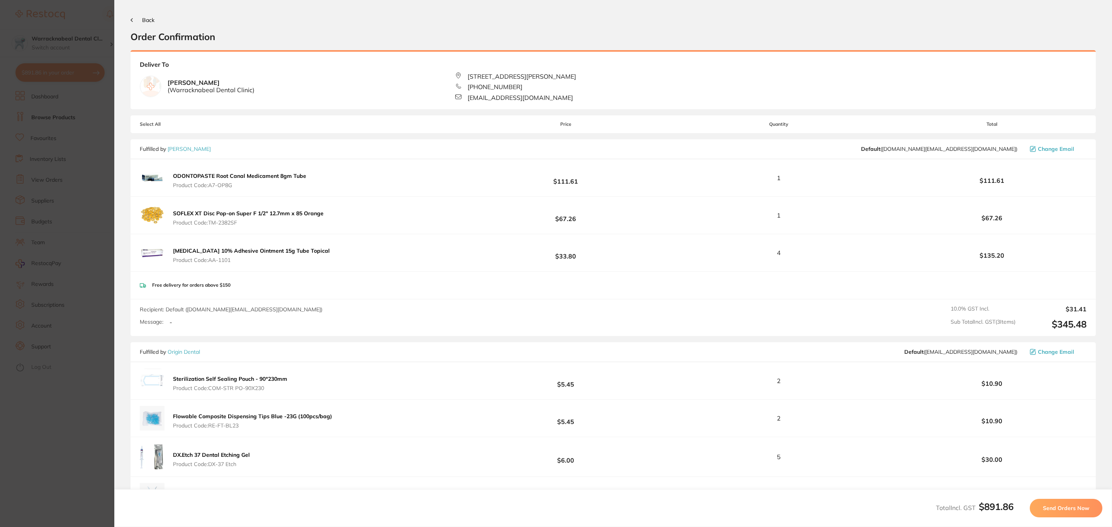
click at [1055, 511] on span "Send Orders Now" at bounding box center [1066, 508] width 46 height 7
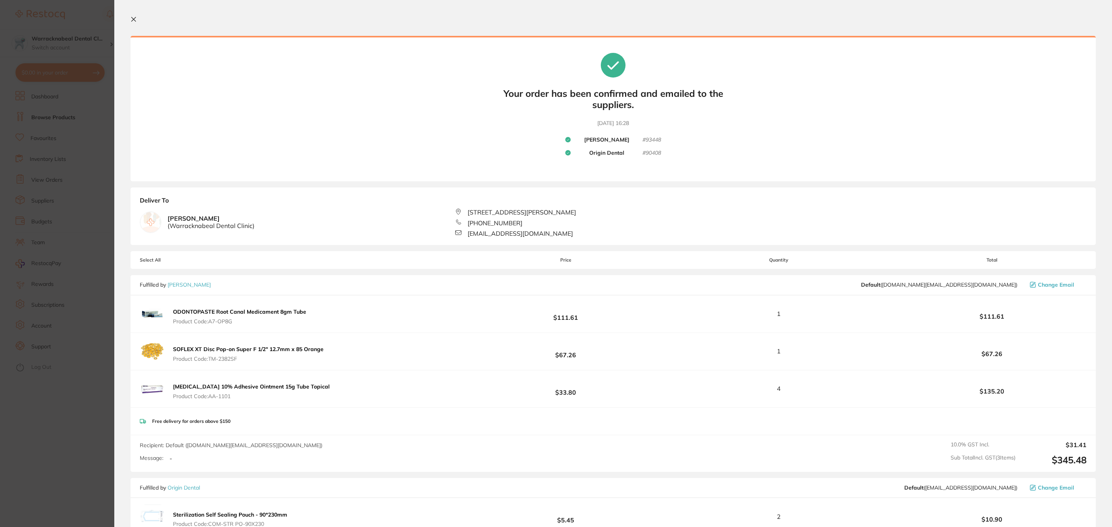
click at [49, 129] on section "Update RRP Set your pre negotiated price for this item. Item Agreed RRP (excl. …" at bounding box center [556, 263] width 1112 height 527
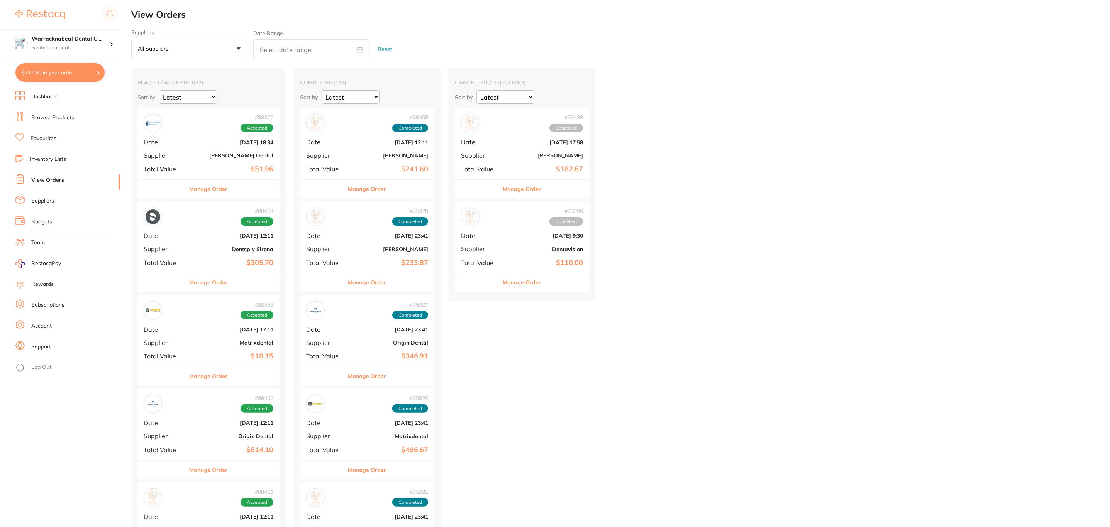
click at [54, 73] on button "$317.80 in your order" at bounding box center [59, 72] width 89 height 19
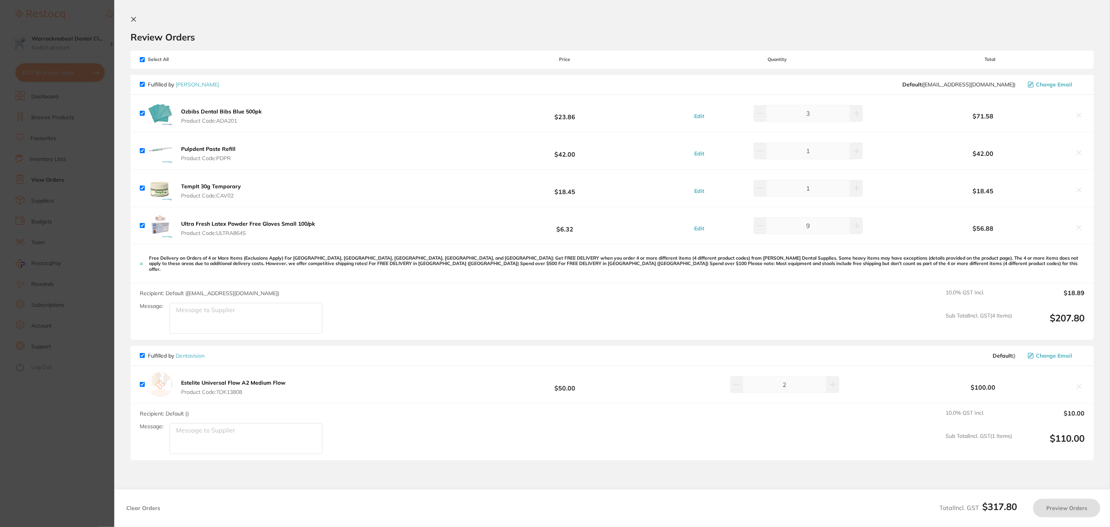
checkbox input "true"
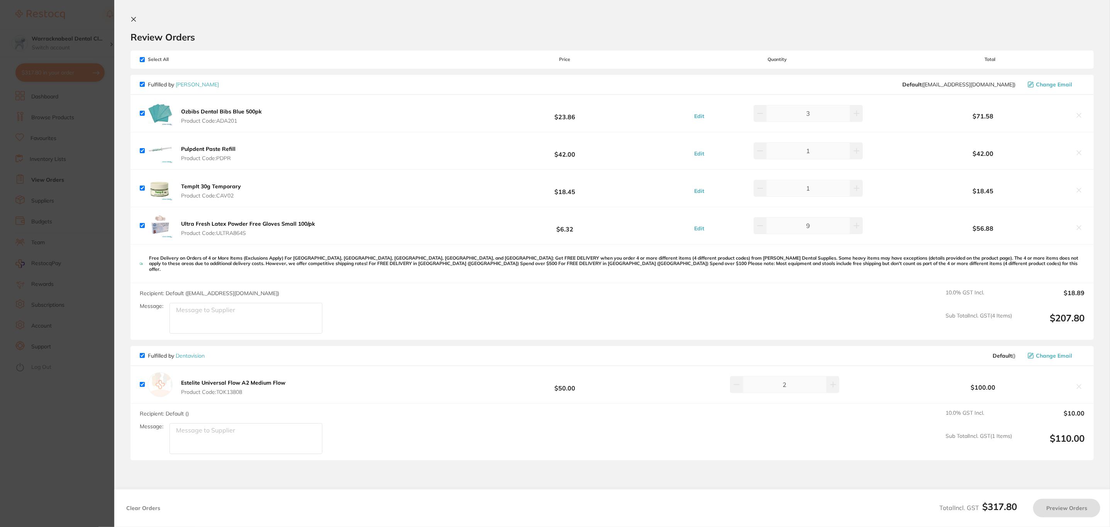
checkbox input "true"
click at [1083, 231] on button at bounding box center [1081, 228] width 11 height 8
click at [1079, 193] on icon at bounding box center [1081, 190] width 6 height 6
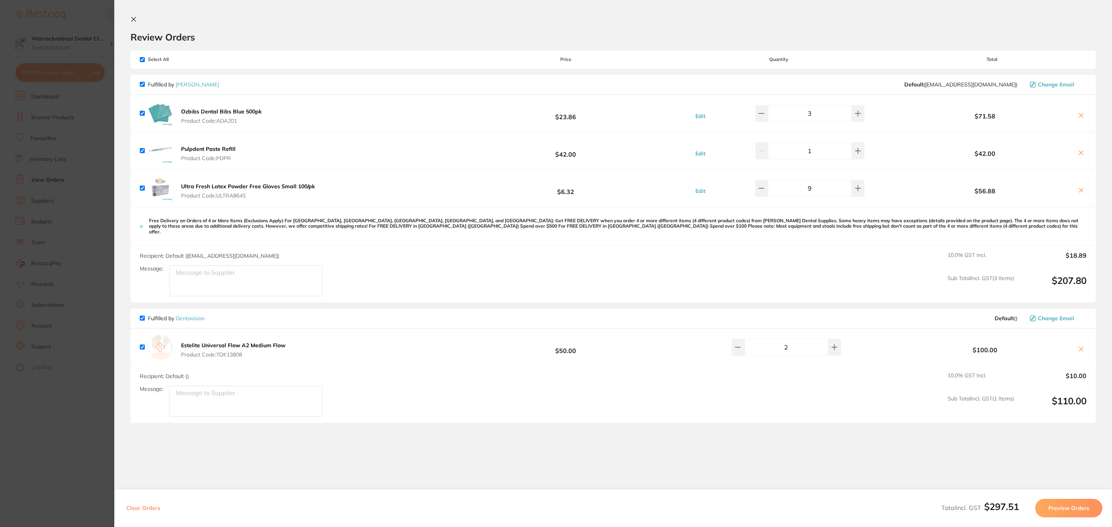
click at [1079, 193] on icon at bounding box center [1081, 190] width 6 height 6
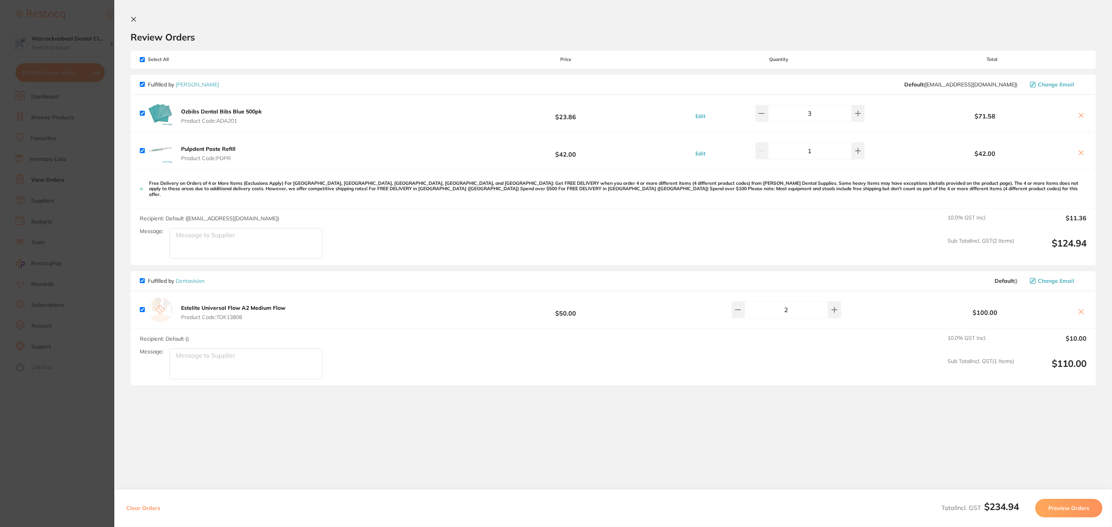
click at [1081, 154] on icon at bounding box center [1081, 153] width 4 height 4
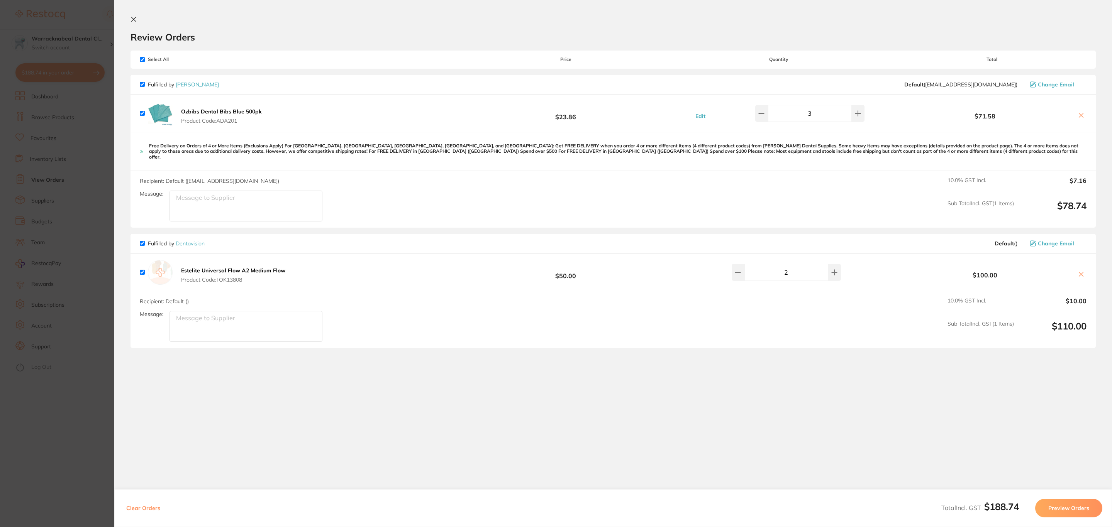
click at [1081, 117] on icon at bounding box center [1081, 116] width 4 height 4
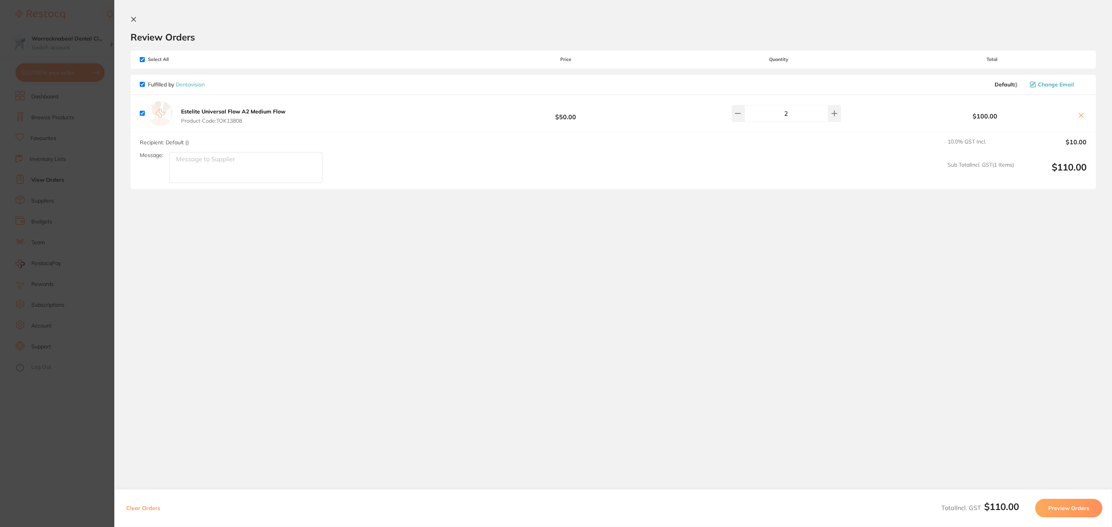
click at [1079, 112] on icon at bounding box center [1081, 115] width 6 height 6
checkbox input "false"
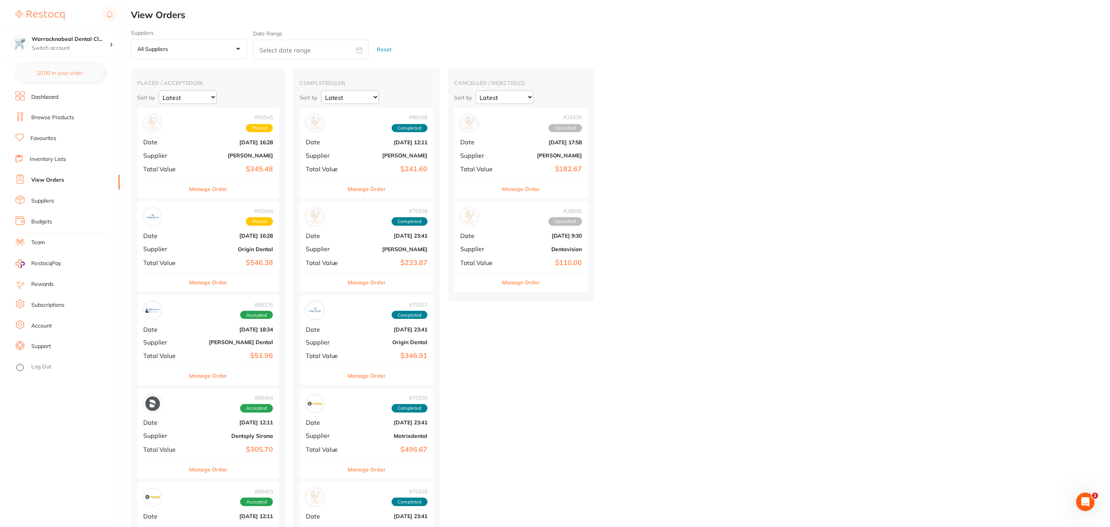
scroll to position [1, 0]
